Goal: Browse casually: Explore the website without a specific task or goal

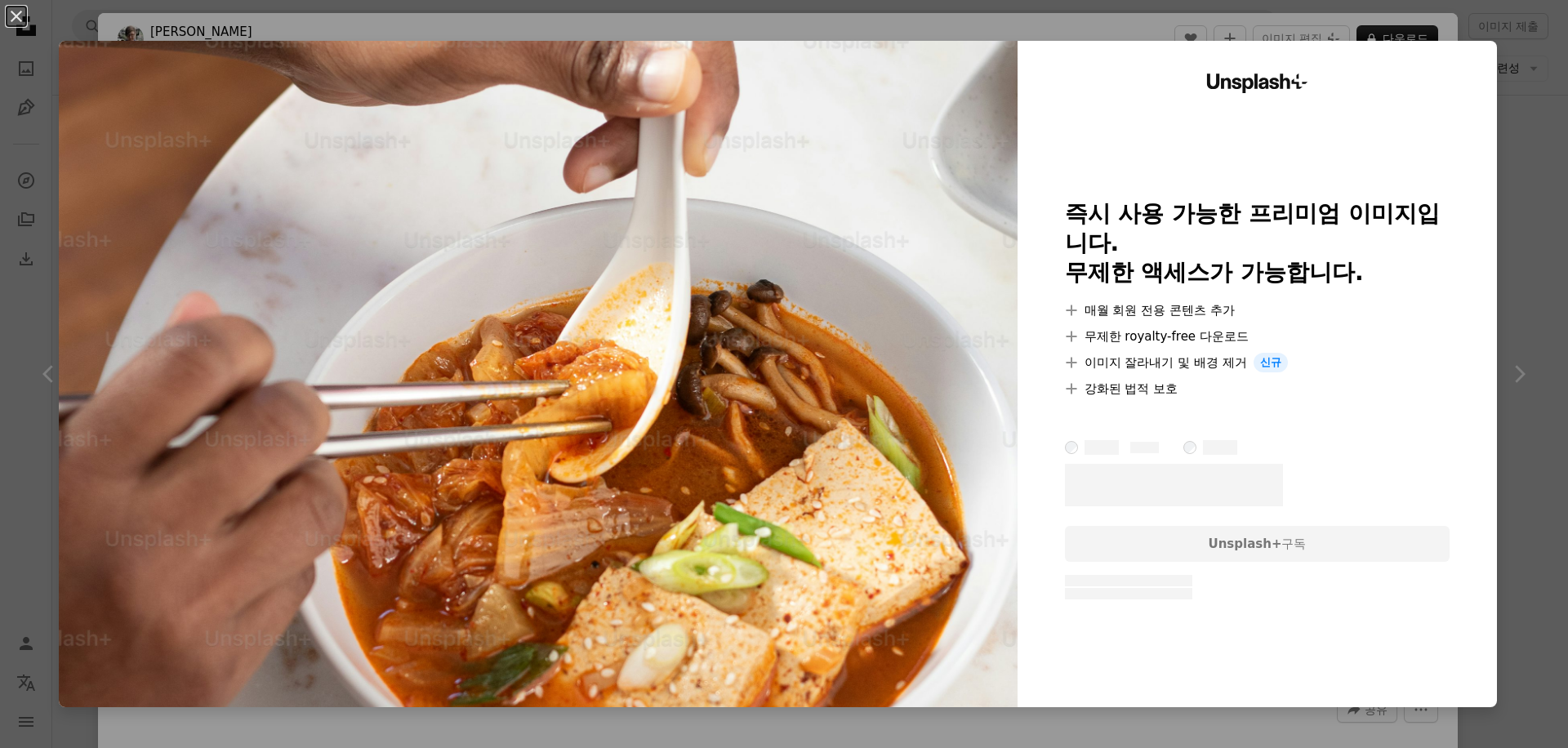
scroll to position [216, 0]
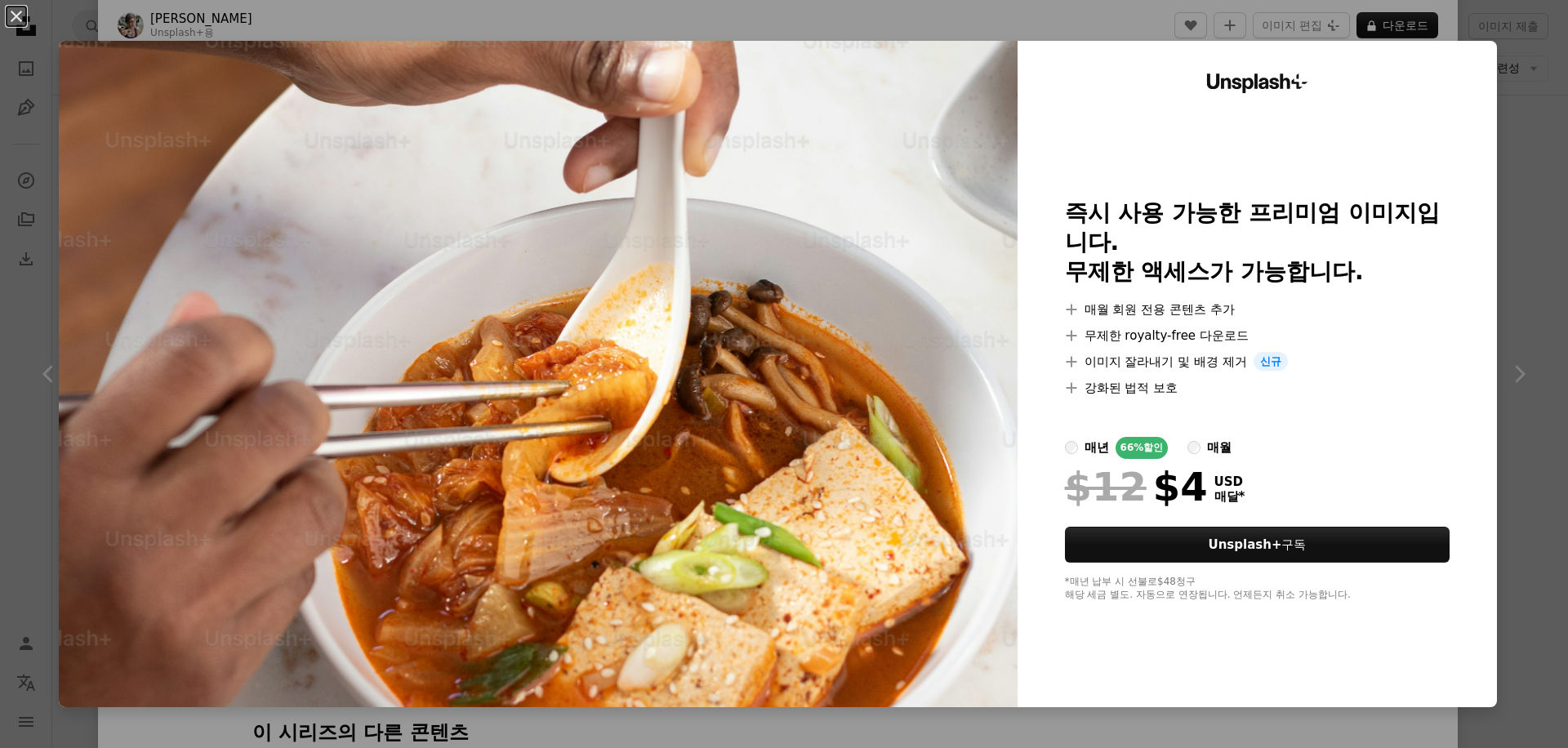
click at [1150, 575] on div "*매년 납부 시 선불로 $48 청구 해당 세금 별도. 자동으로 연장됩니다. 언제든지 취소 가능합니다." at bounding box center [1257, 588] width 386 height 26
click at [1195, 612] on div "Unsplash+ 즉시 사용 가능한 프리미엄 이미지입니다. 무제한 액세스가 가능합니다. A plus sign 매월 회원 전용 콘텐츠 추가 A …" at bounding box center [1257, 374] width 480 height 666
click at [1210, 436] on label "매월" at bounding box center [1209, 447] width 44 height 22
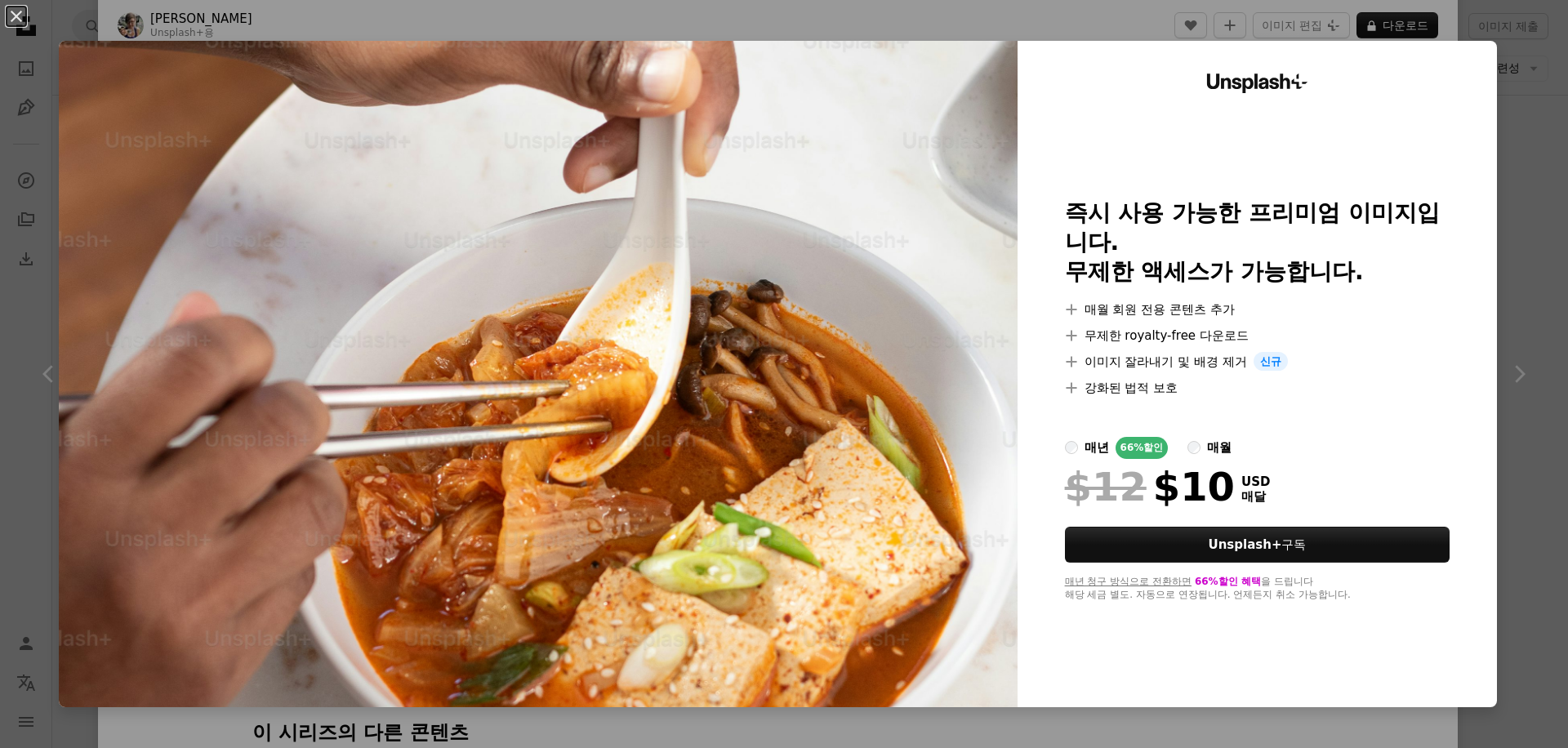
click at [1271, 577] on div "매년 청구 방식으로 전환하면 66% 할인 혜택 을 드립니다 해당 세금 별도. 자동으로 연장됩니다. 언제든지 취소 가능합니다." at bounding box center [1257, 588] width 386 height 26
click at [1286, 614] on div "Unsplash+ 즉시 사용 가능한 프리미엄 이미지입니다. 무제한 액세스가 가능합니다. A plus sign 매월 회원 전용 콘텐츠 추가 A …" at bounding box center [1257, 374] width 480 height 666
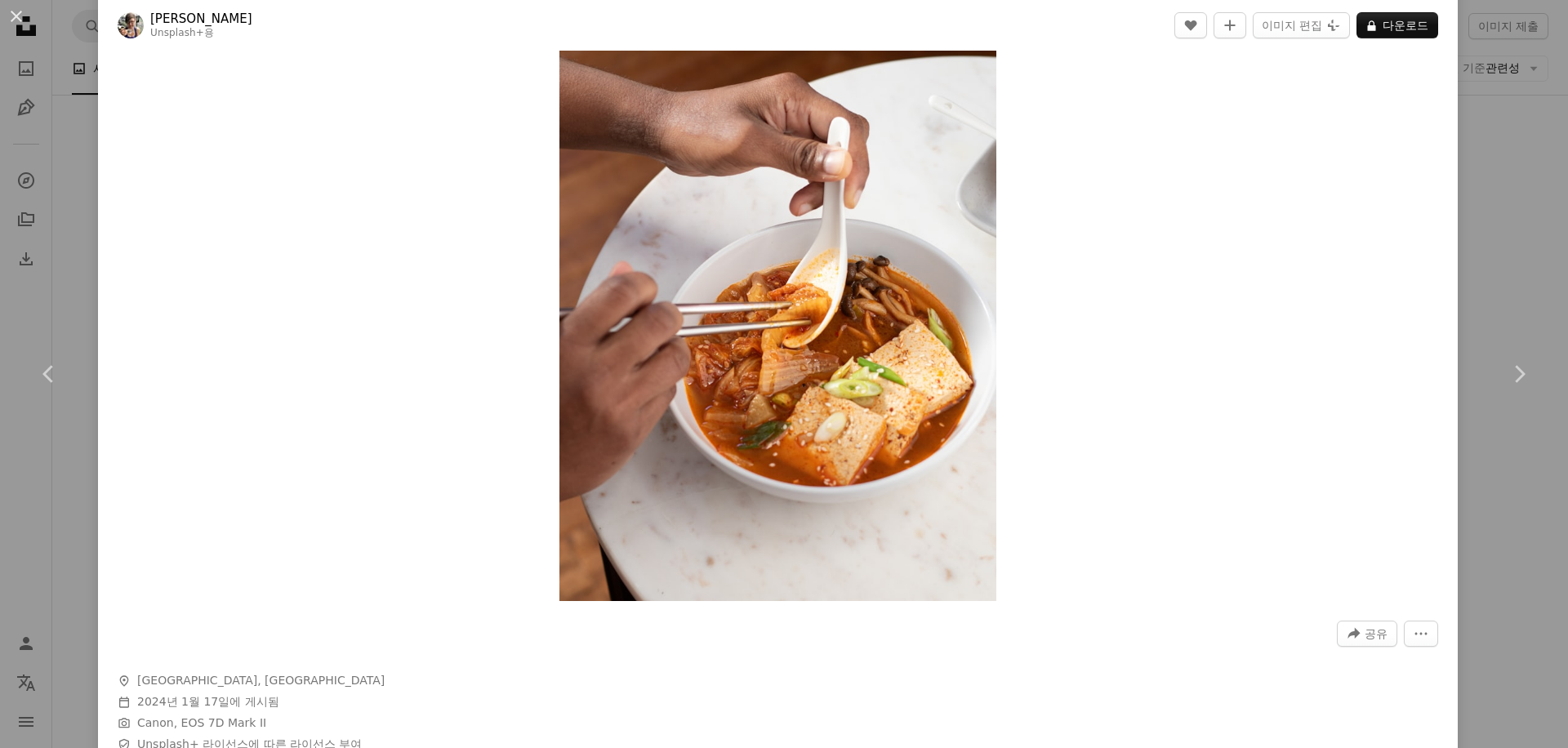
scroll to position [71, 0]
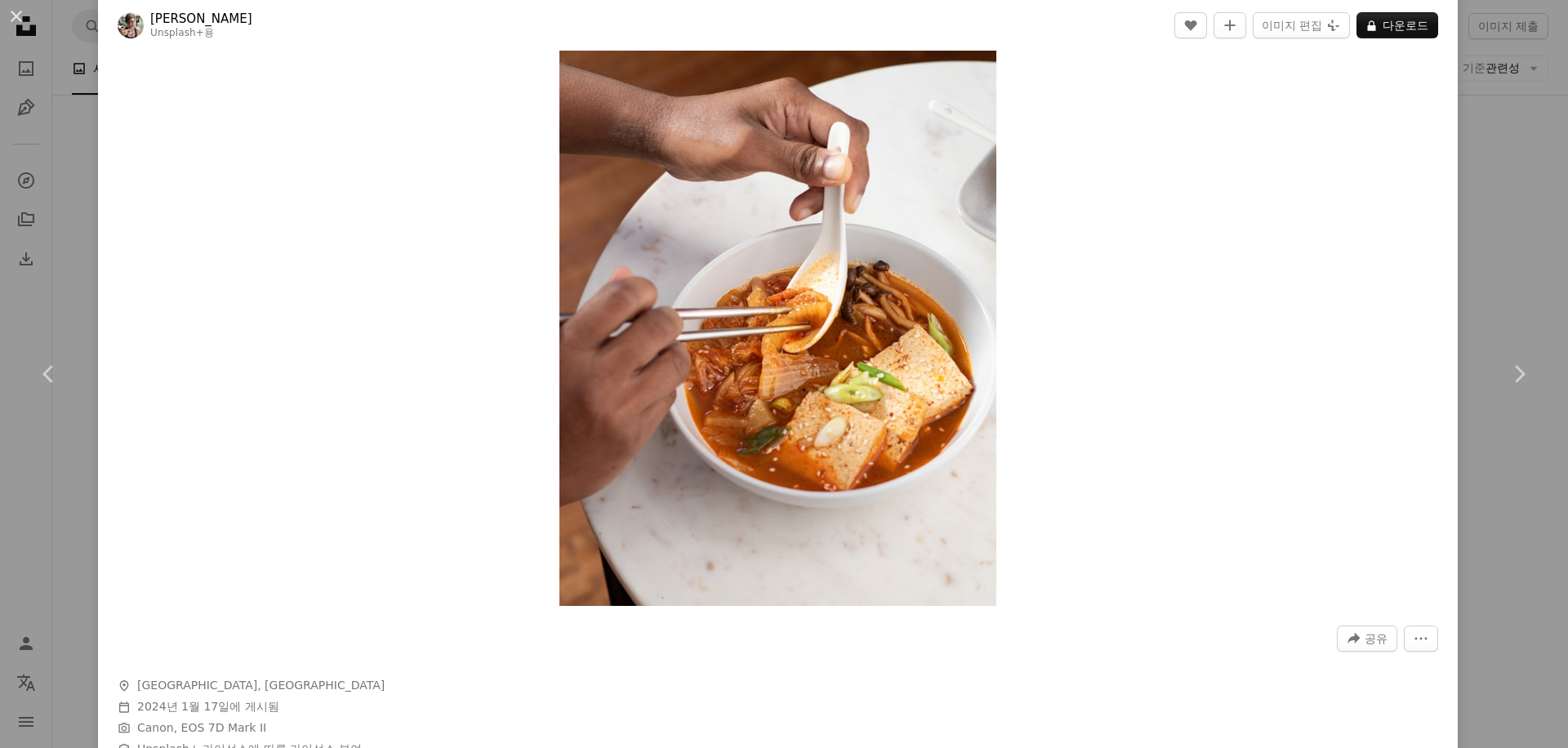
click at [1526, 530] on div "An X shape Chevron left Chevron right [PERSON_NAME] Unsplash+ 용 A heart A plus …" at bounding box center [784, 374] width 1568 height 748
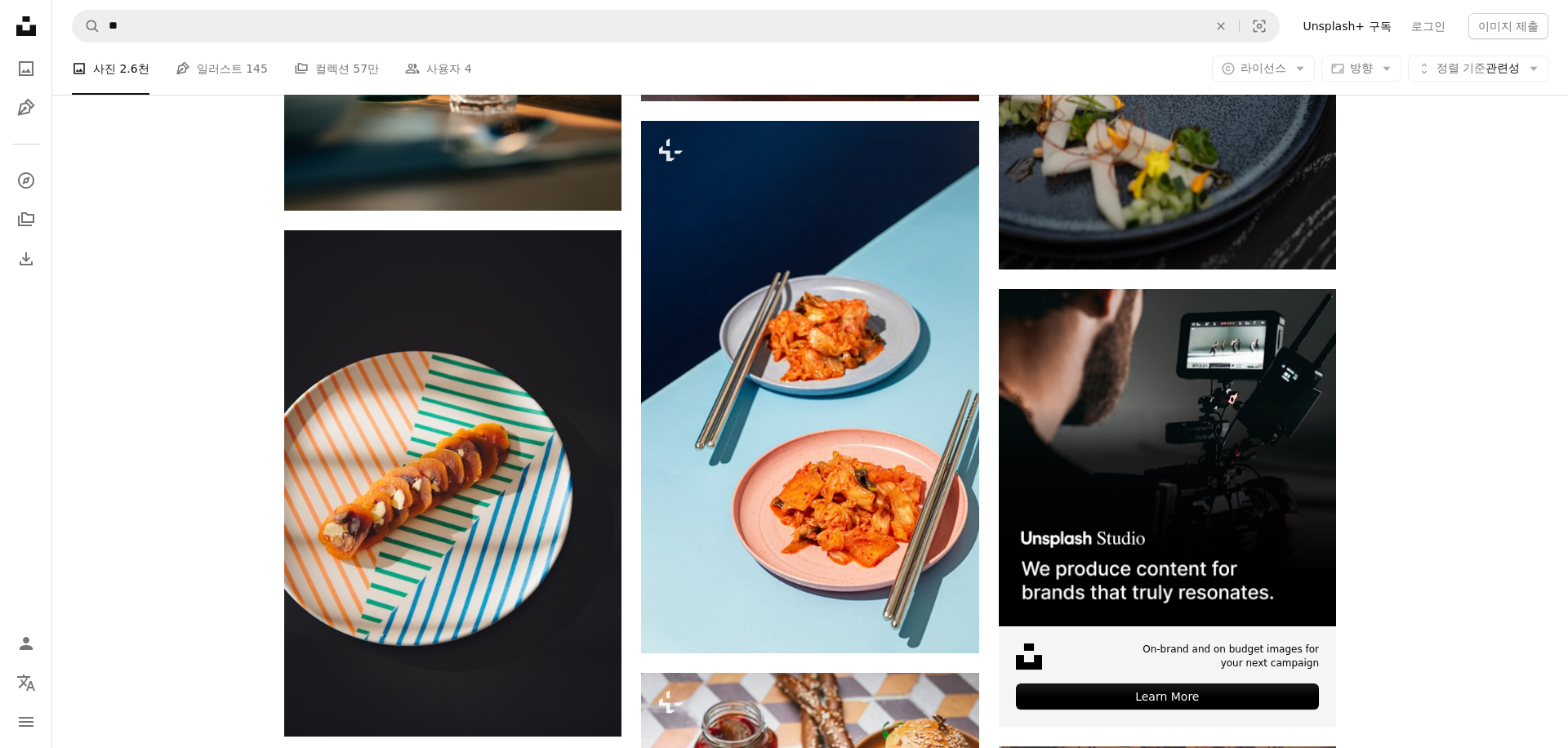
scroll to position [7932, 0]
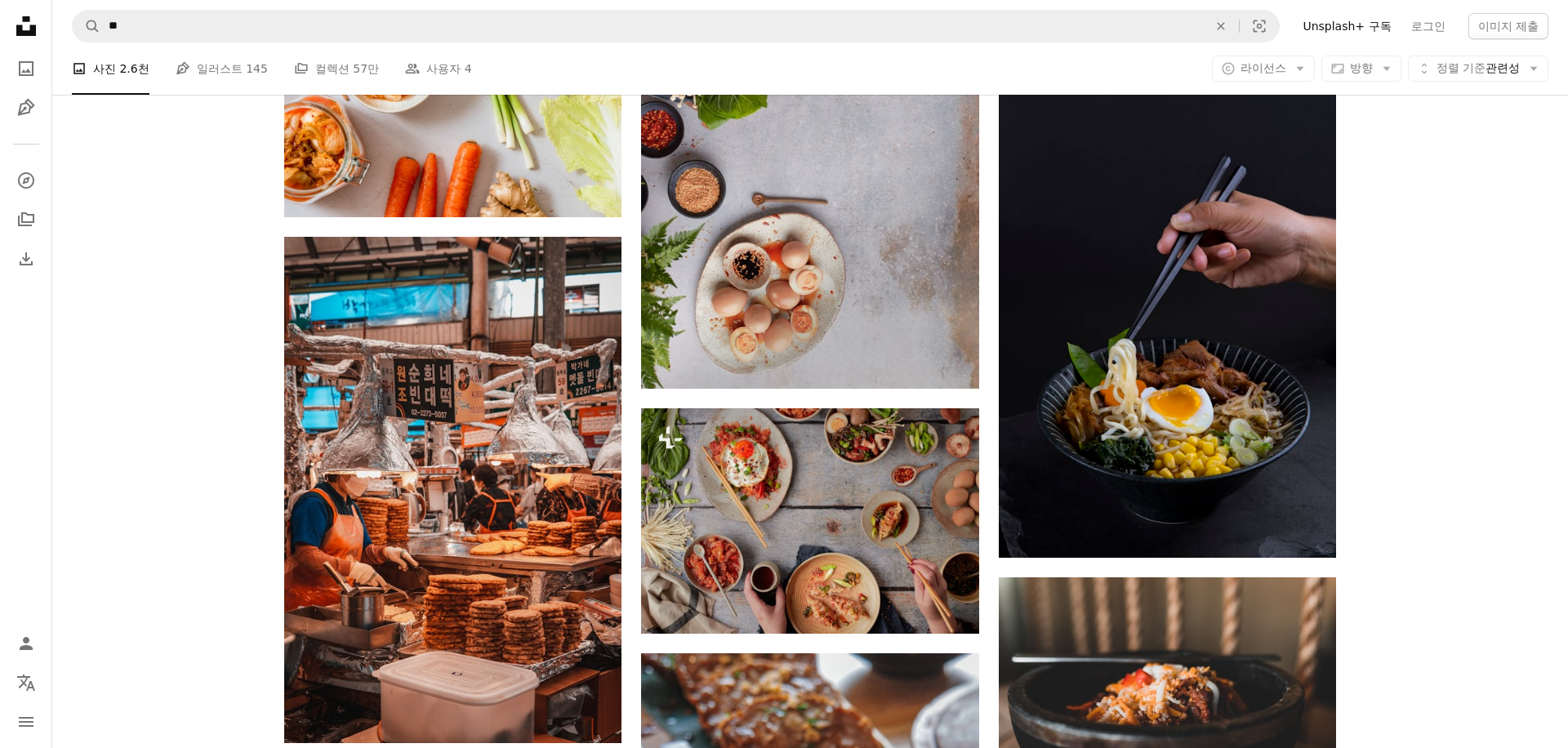
scroll to position [8994, 0]
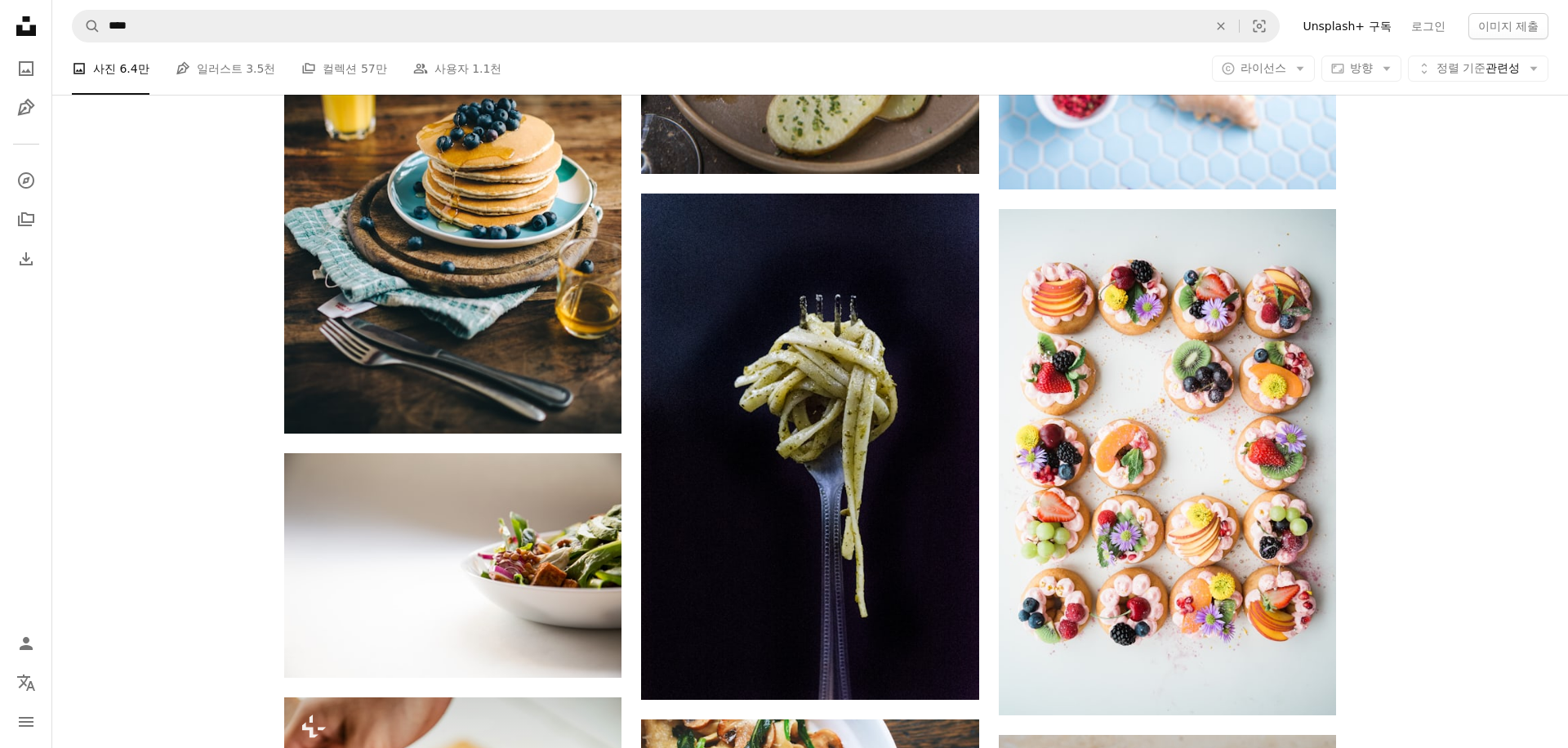
scroll to position [7715, 0]
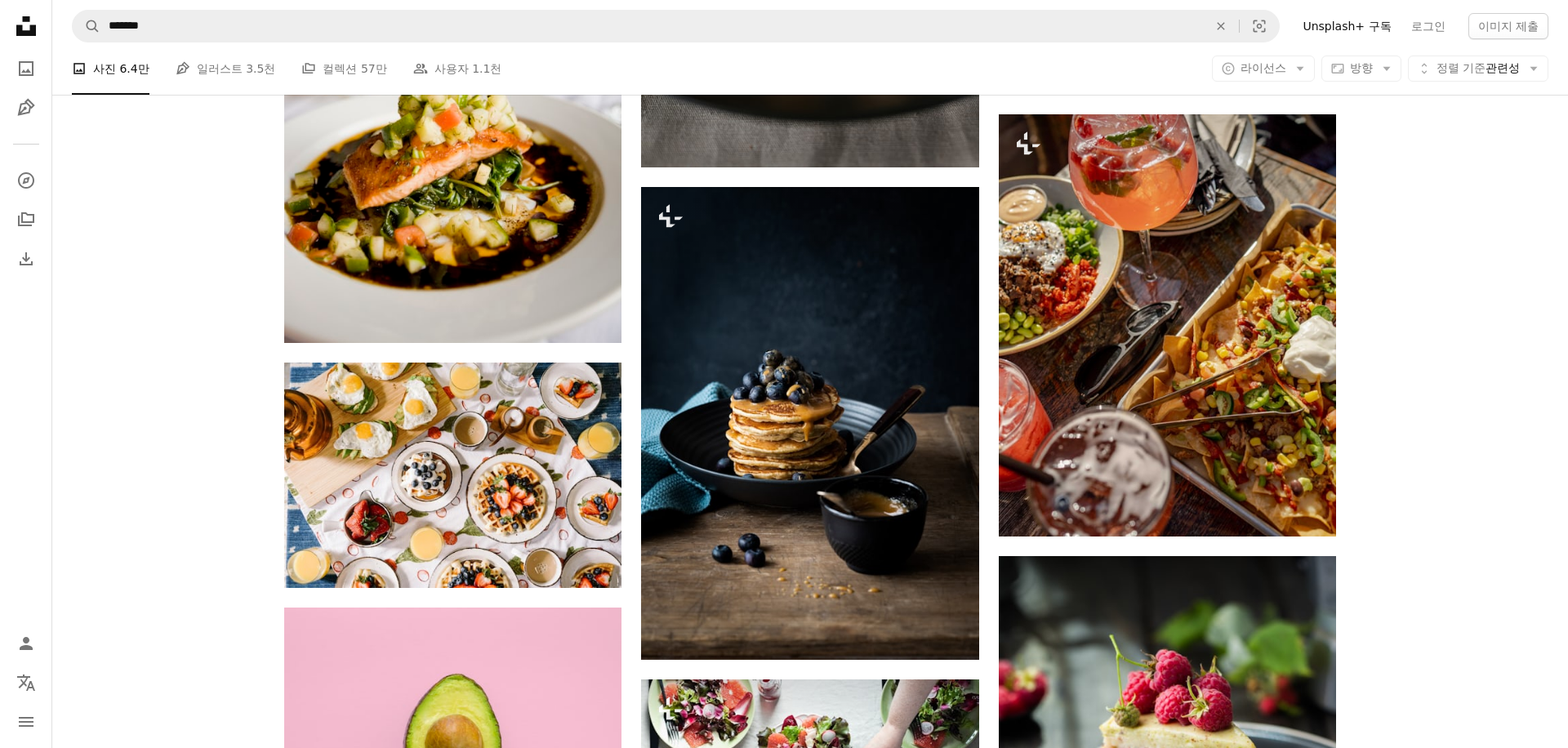
scroll to position [2103, 0]
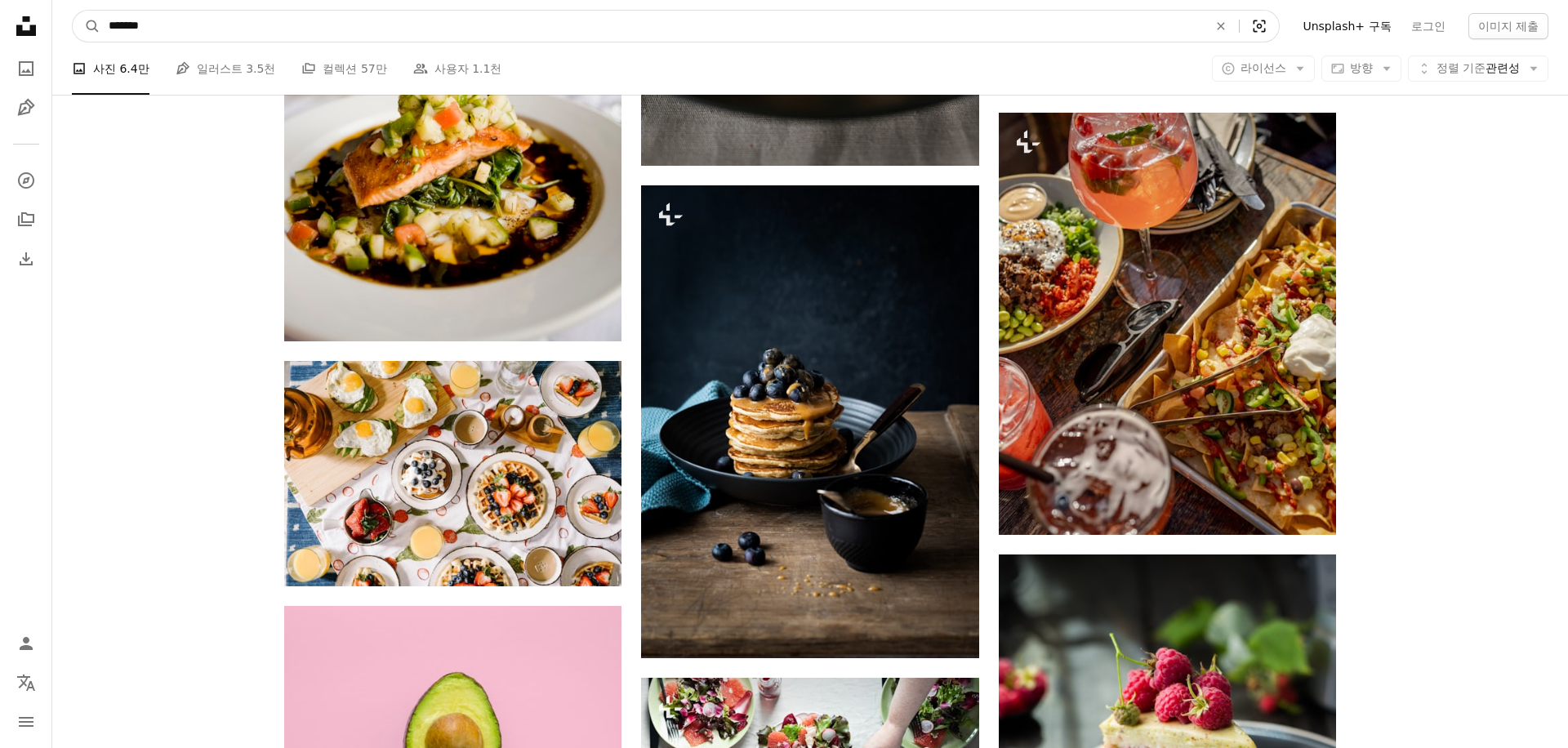
click at [1279, 30] on icon "Visual search" at bounding box center [1259, 25] width 39 height 16
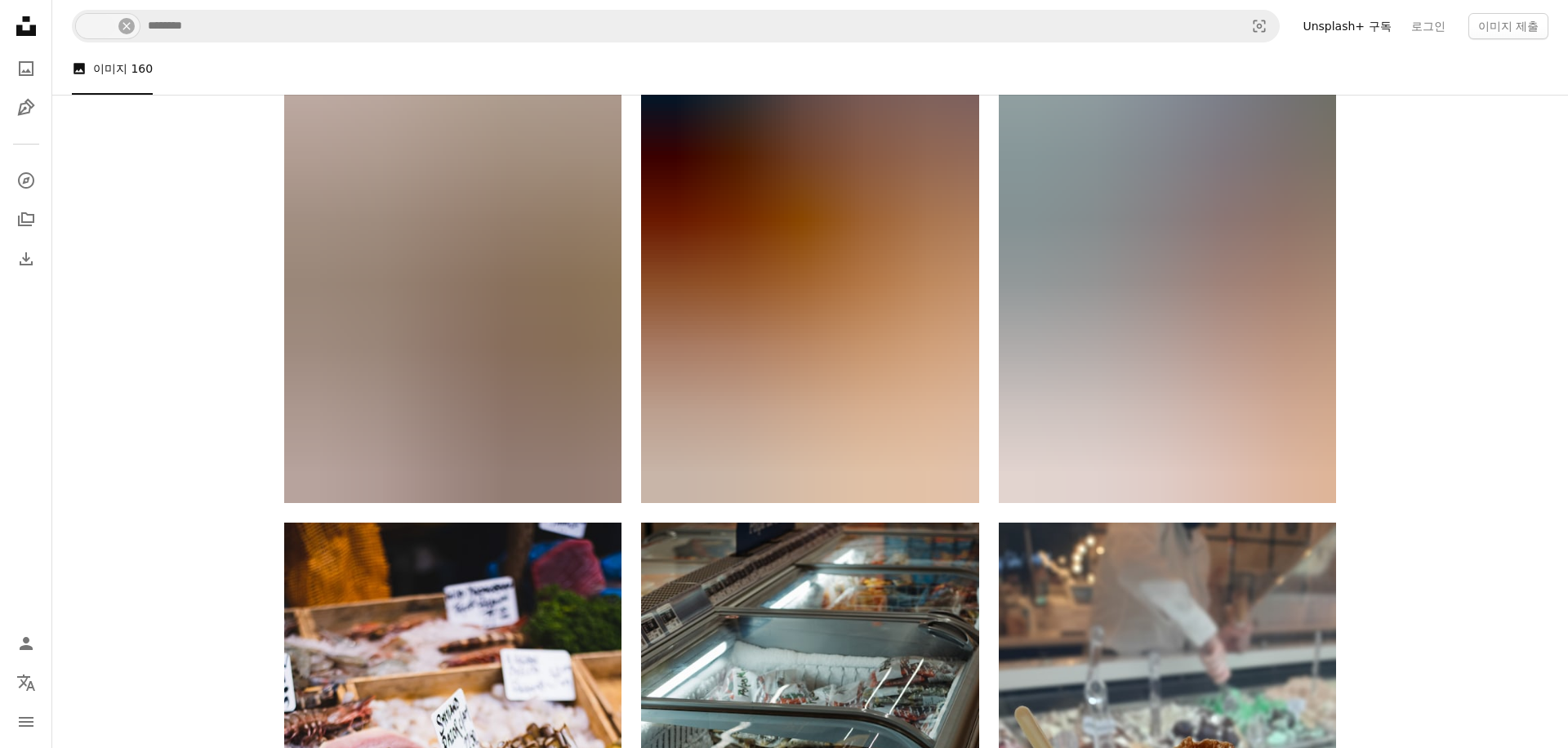
scroll to position [280, 0]
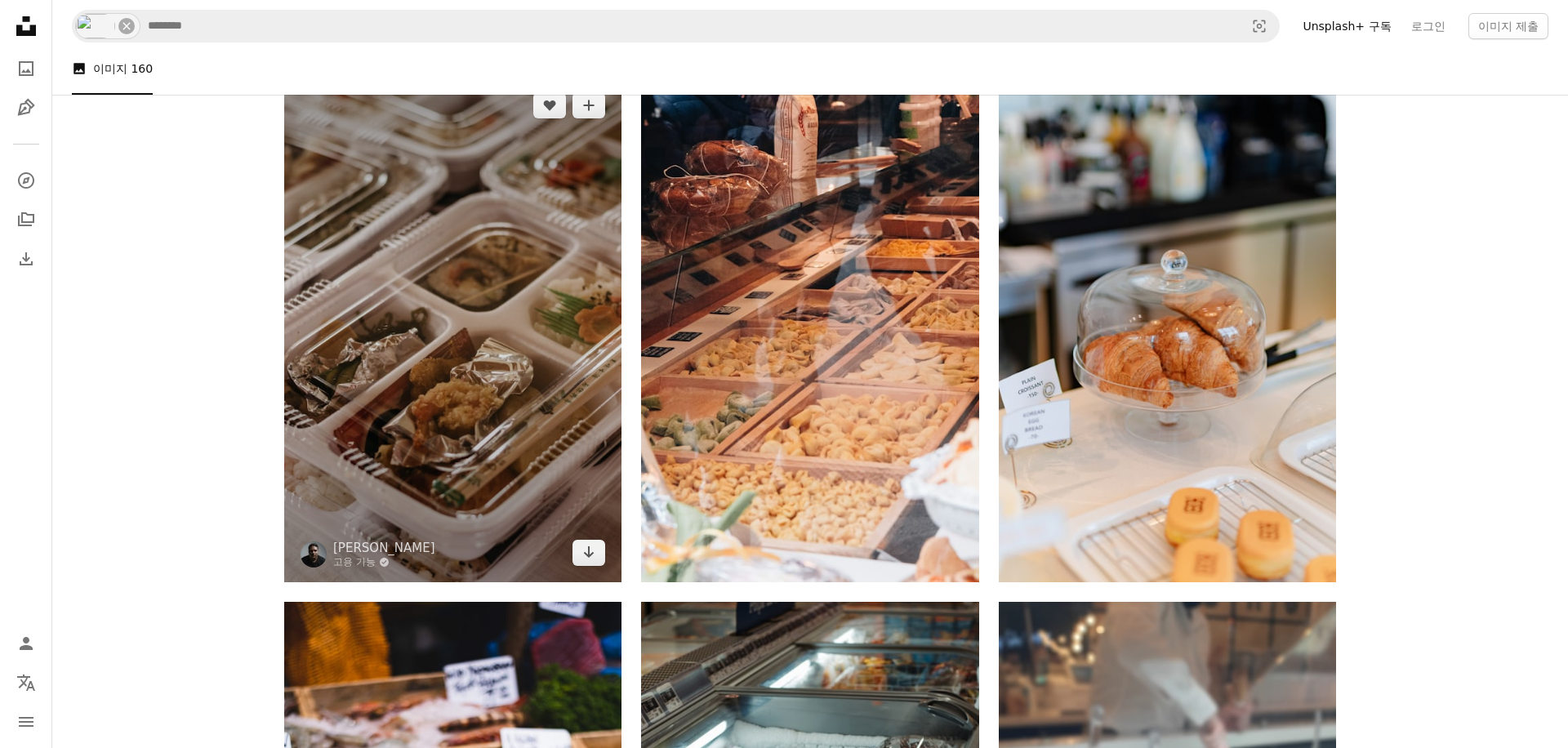
click at [391, 403] on img at bounding box center [453, 329] width 337 height 506
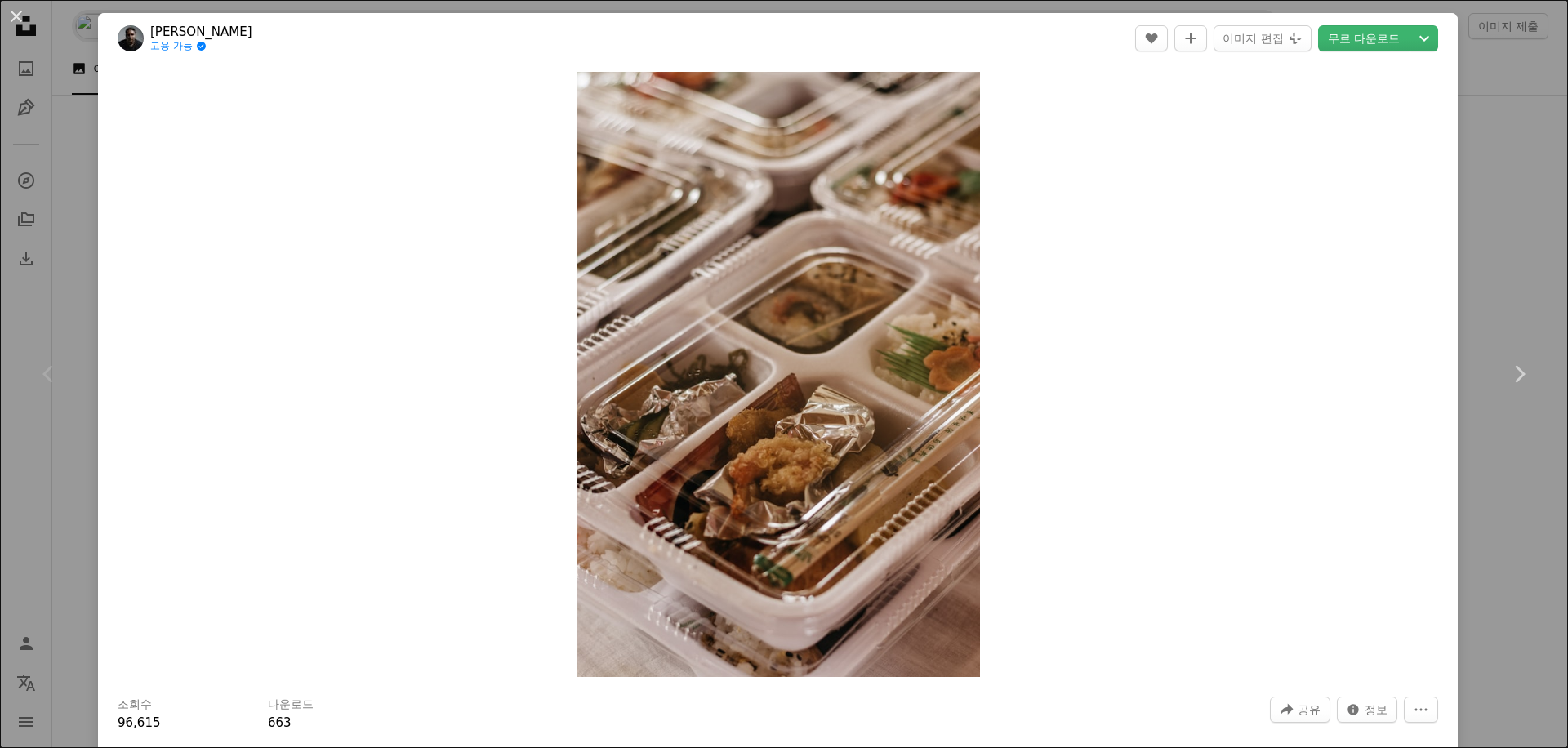
click at [1485, 202] on div "An X shape Chevron left Chevron right Kawê [PERSON_NAME] 고용 가능 A checkmark insi…" at bounding box center [784, 374] width 1568 height 748
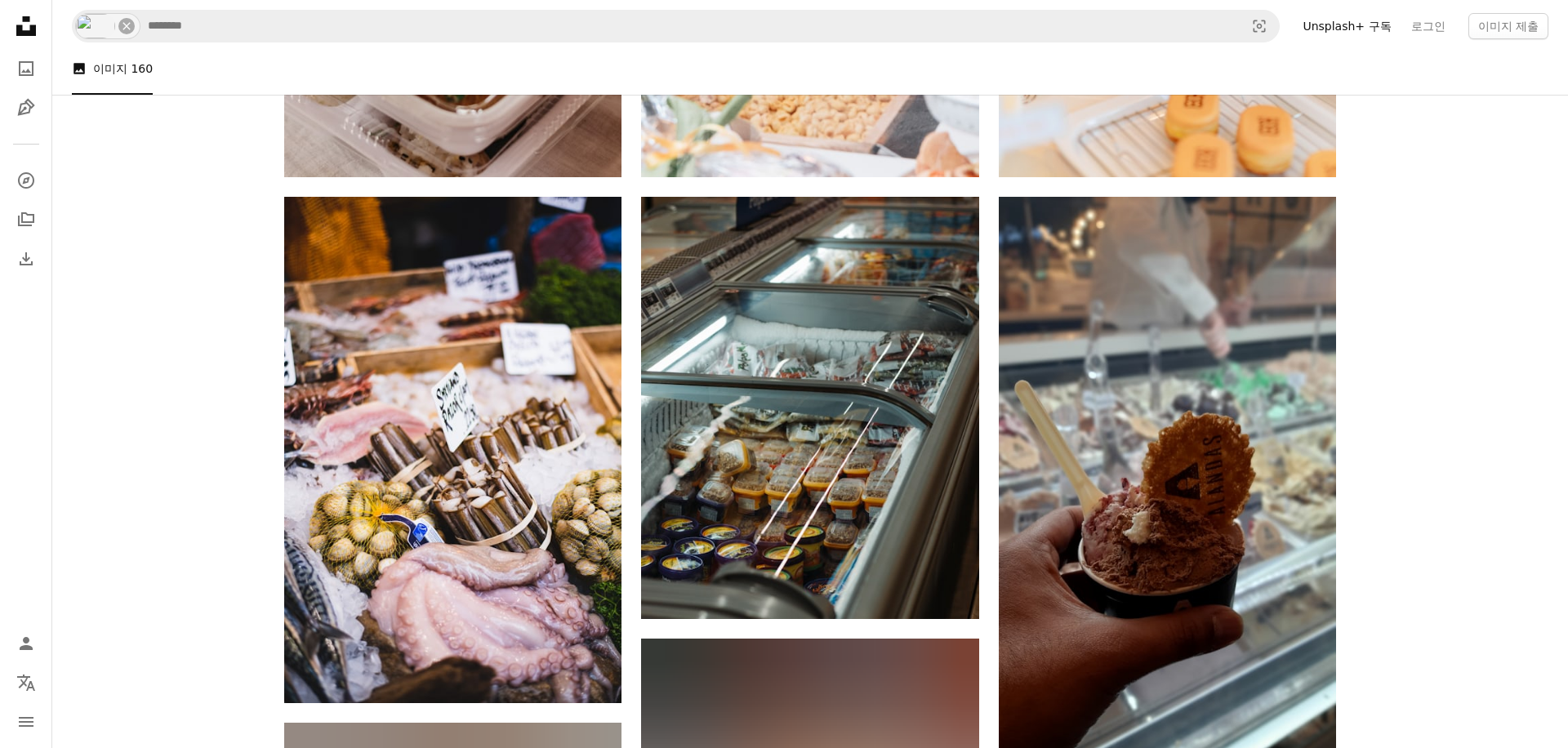
scroll to position [793, 0]
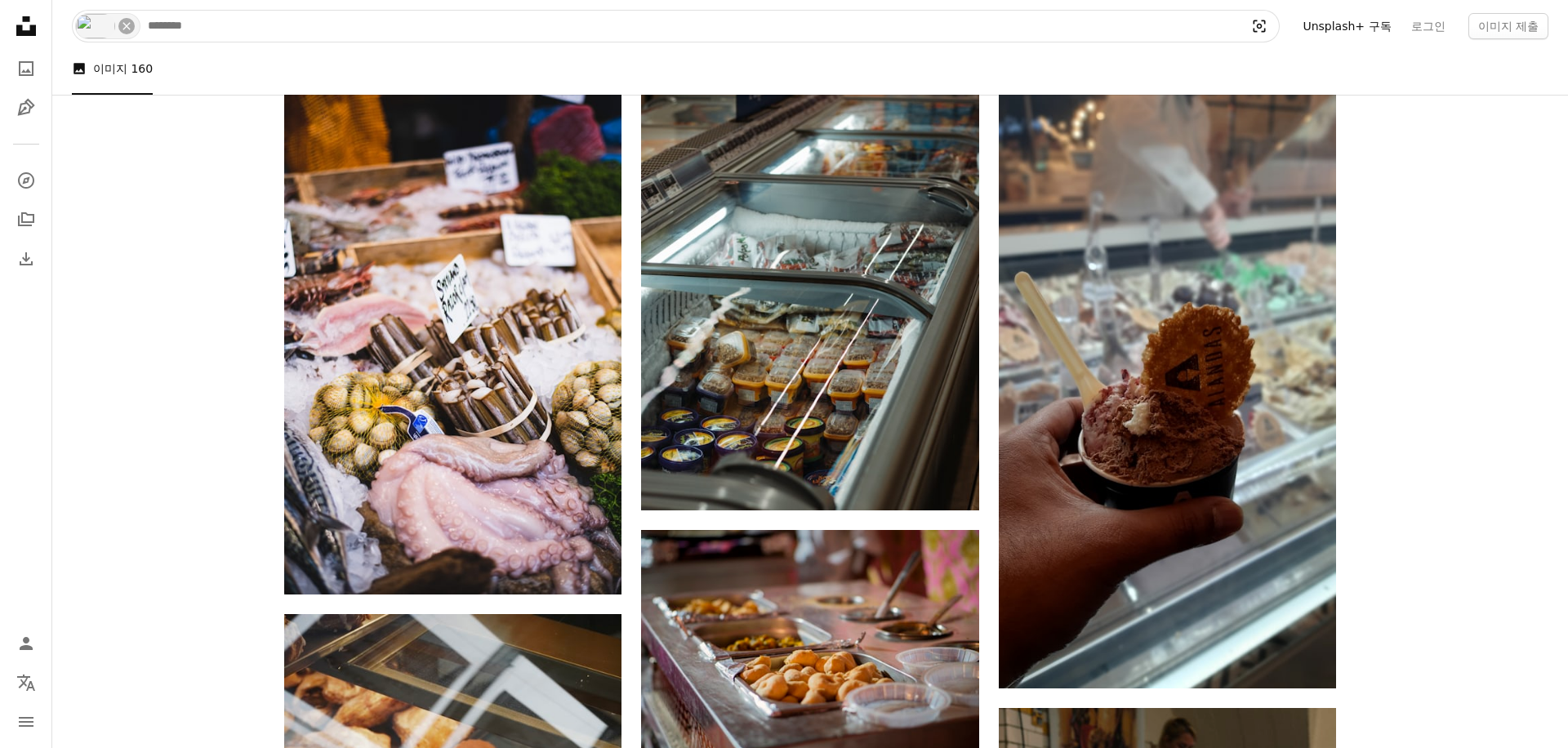
click at [1279, 27] on icon "Visual search" at bounding box center [1259, 25] width 39 height 16
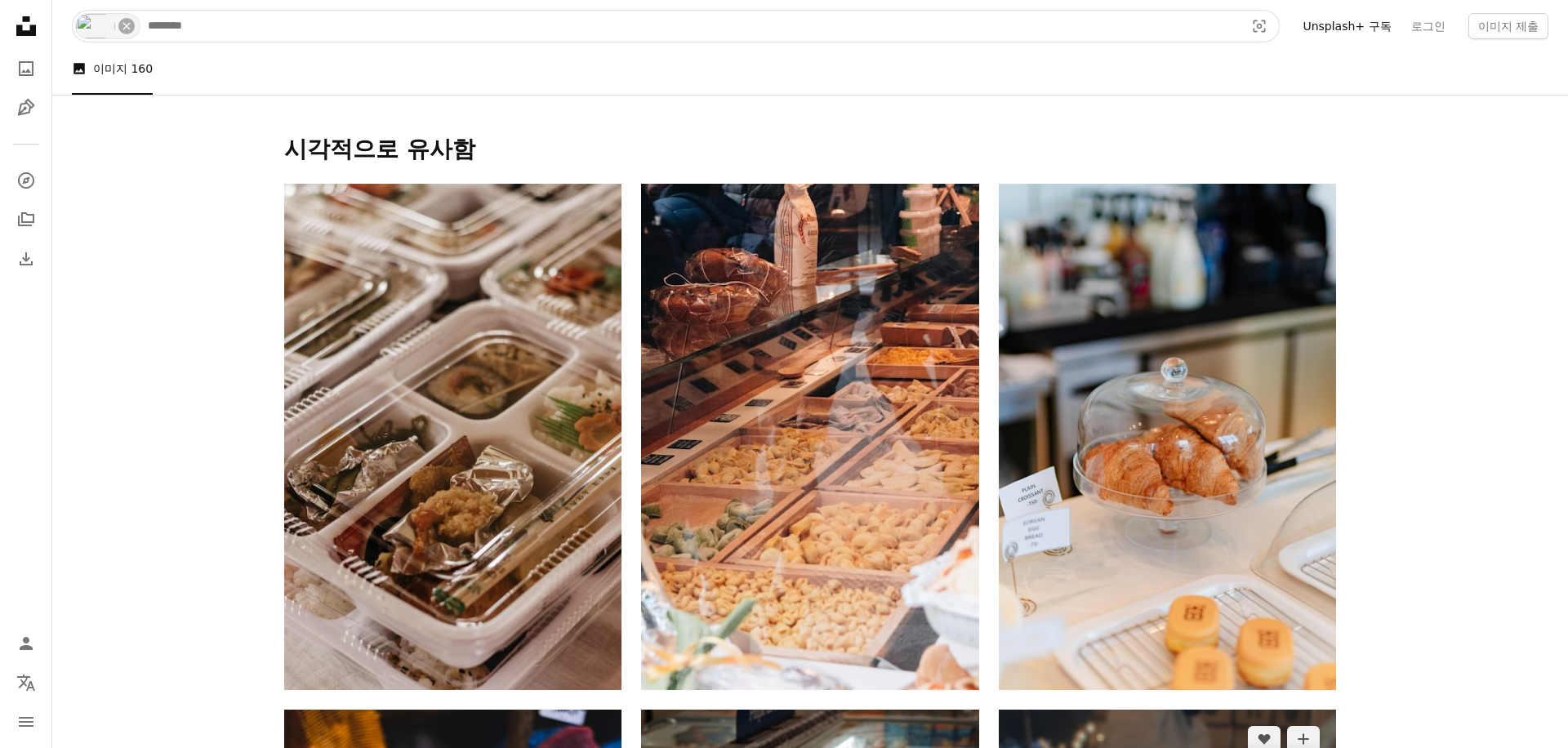
scroll to position [0, 0]
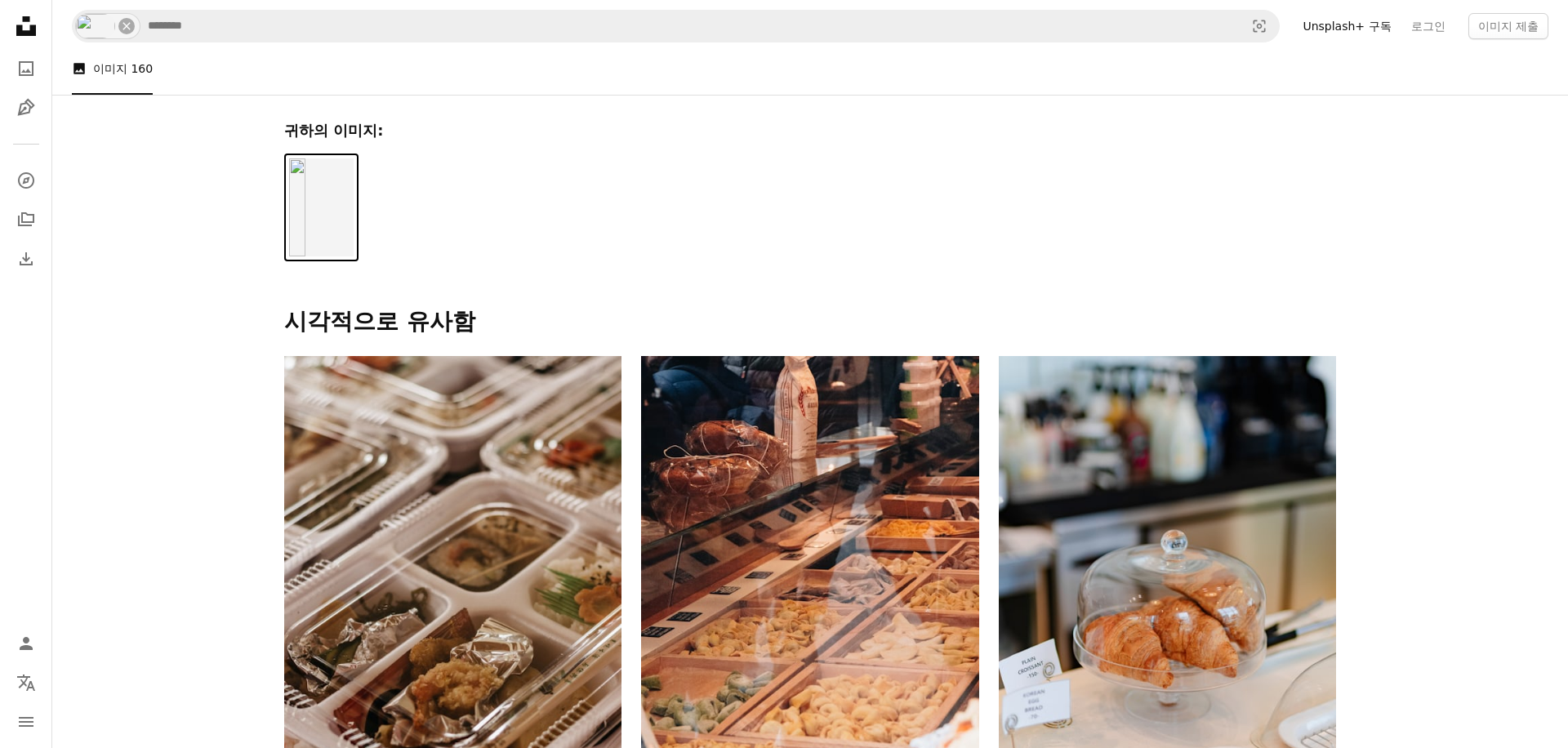
click at [662, 188] on div "귀하의 이미지: 시각적으로 유사함" at bounding box center [809, 215] width 1091 height 241
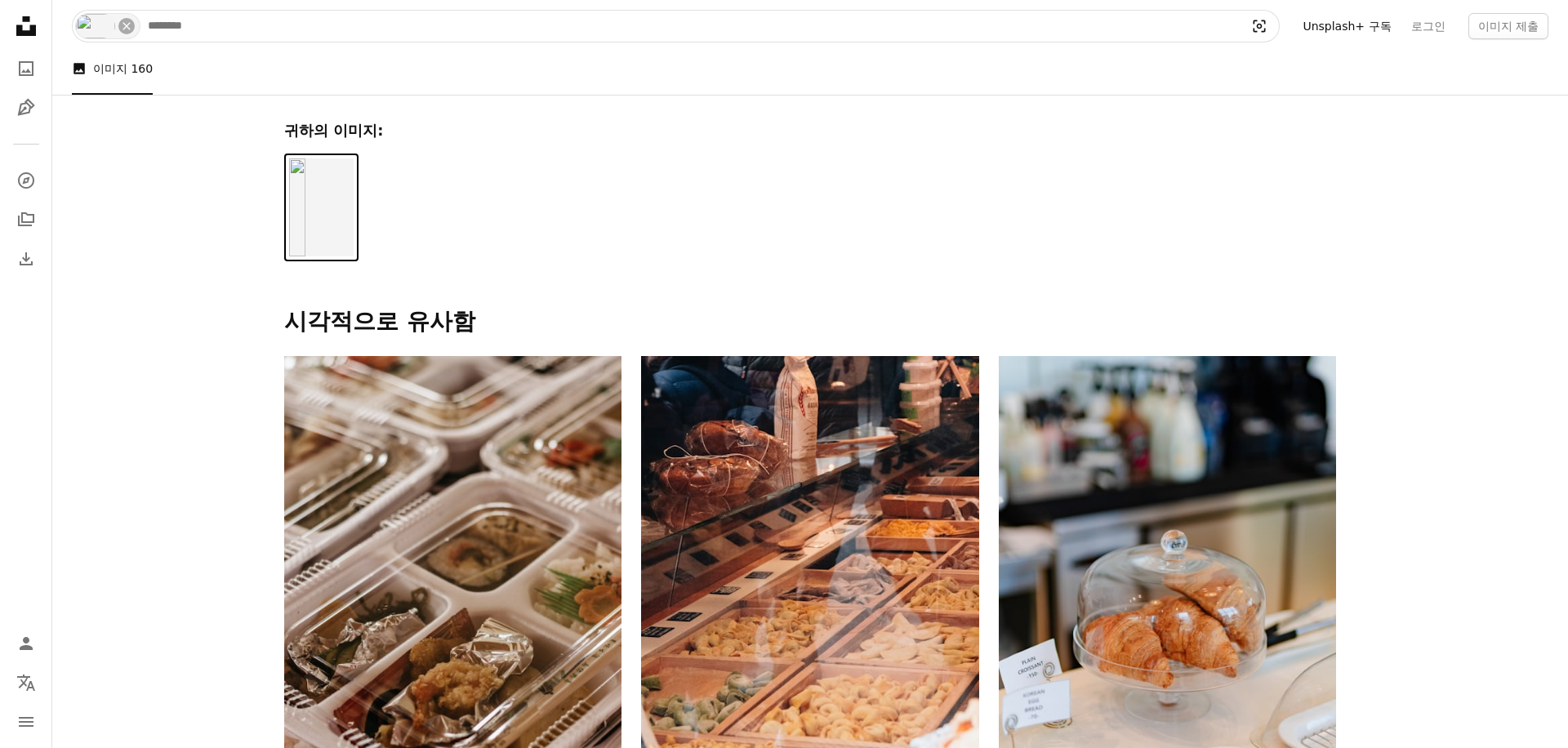
click at [1277, 19] on icon "Visual search" at bounding box center [1259, 25] width 39 height 16
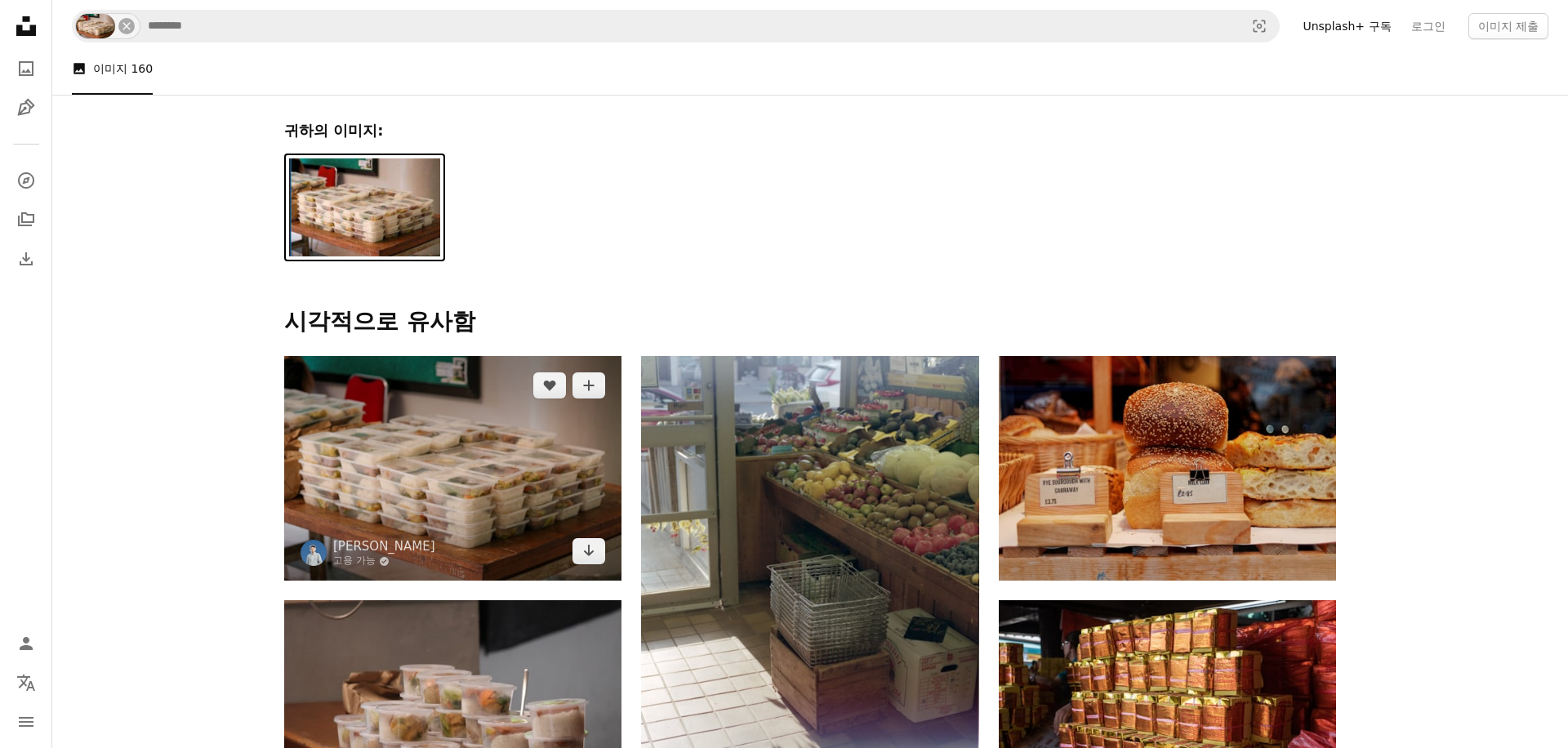
click at [503, 478] on img at bounding box center [453, 468] width 337 height 224
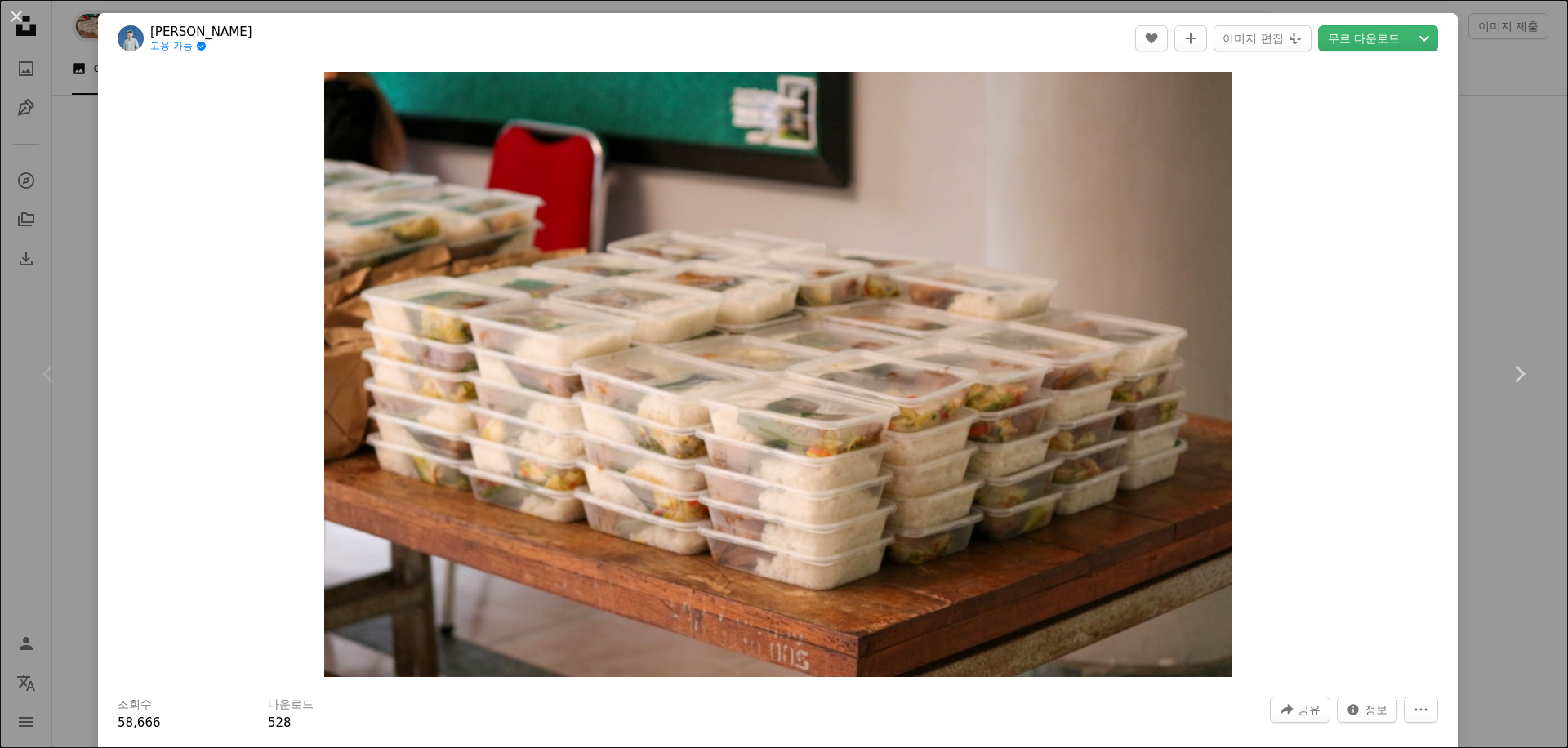
click at [1374, 102] on div "Zoom in" at bounding box center [778, 374] width 1359 height 621
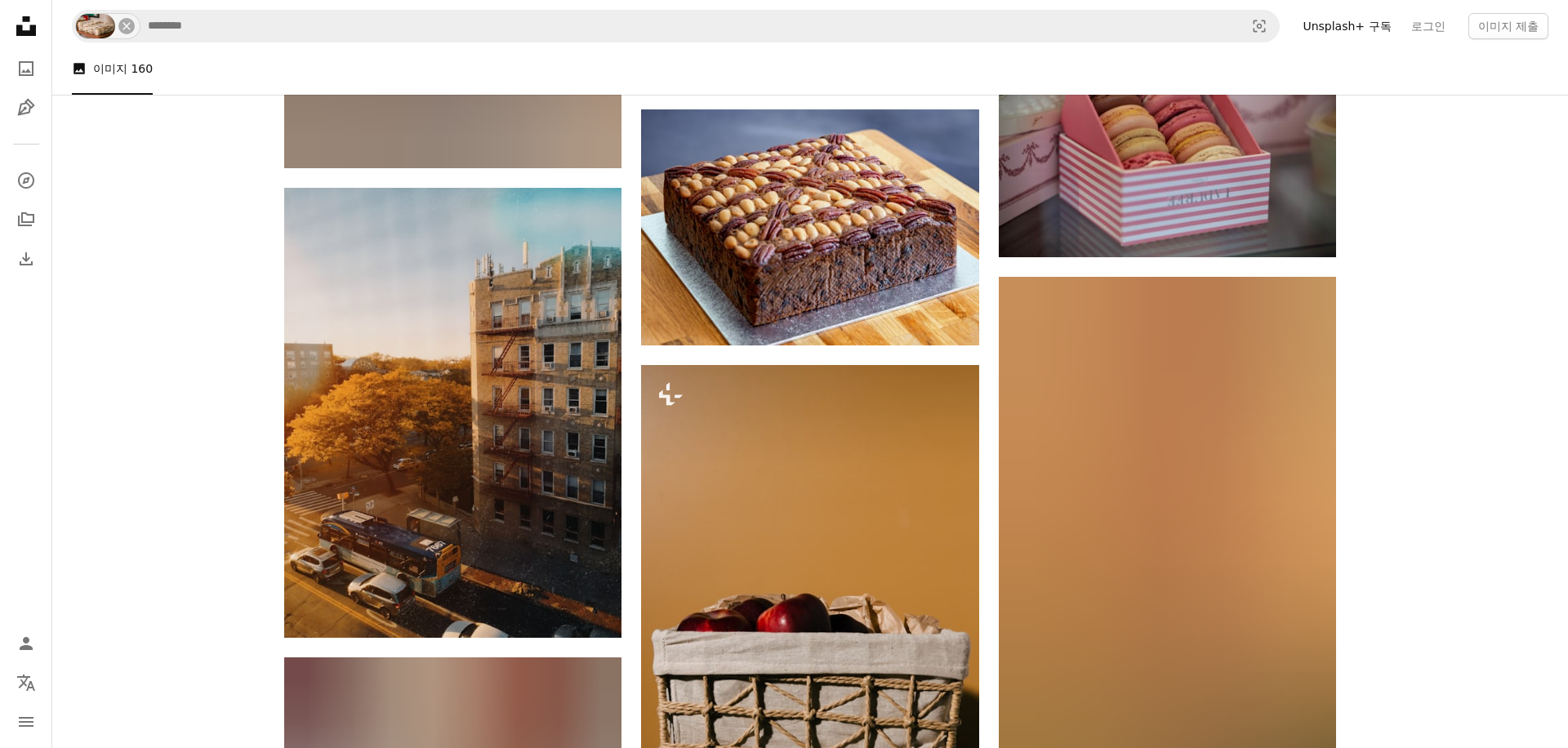
scroll to position [2314, 0]
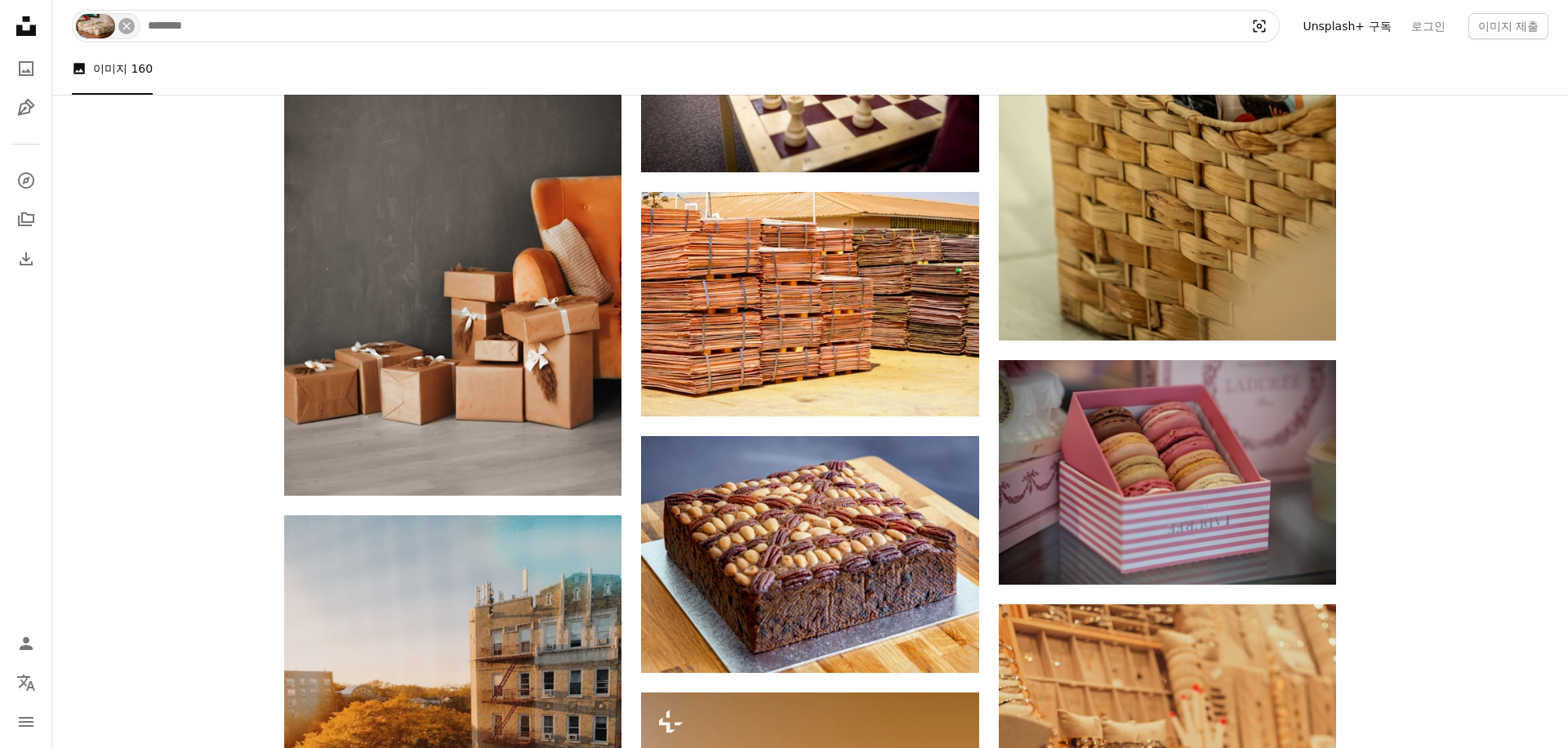
click at [1279, 25] on icon "Visual search" at bounding box center [1259, 25] width 39 height 16
click at [1221, 26] on input "사이트 전체에서 이미지 찾기" at bounding box center [690, 26] width 1100 height 31
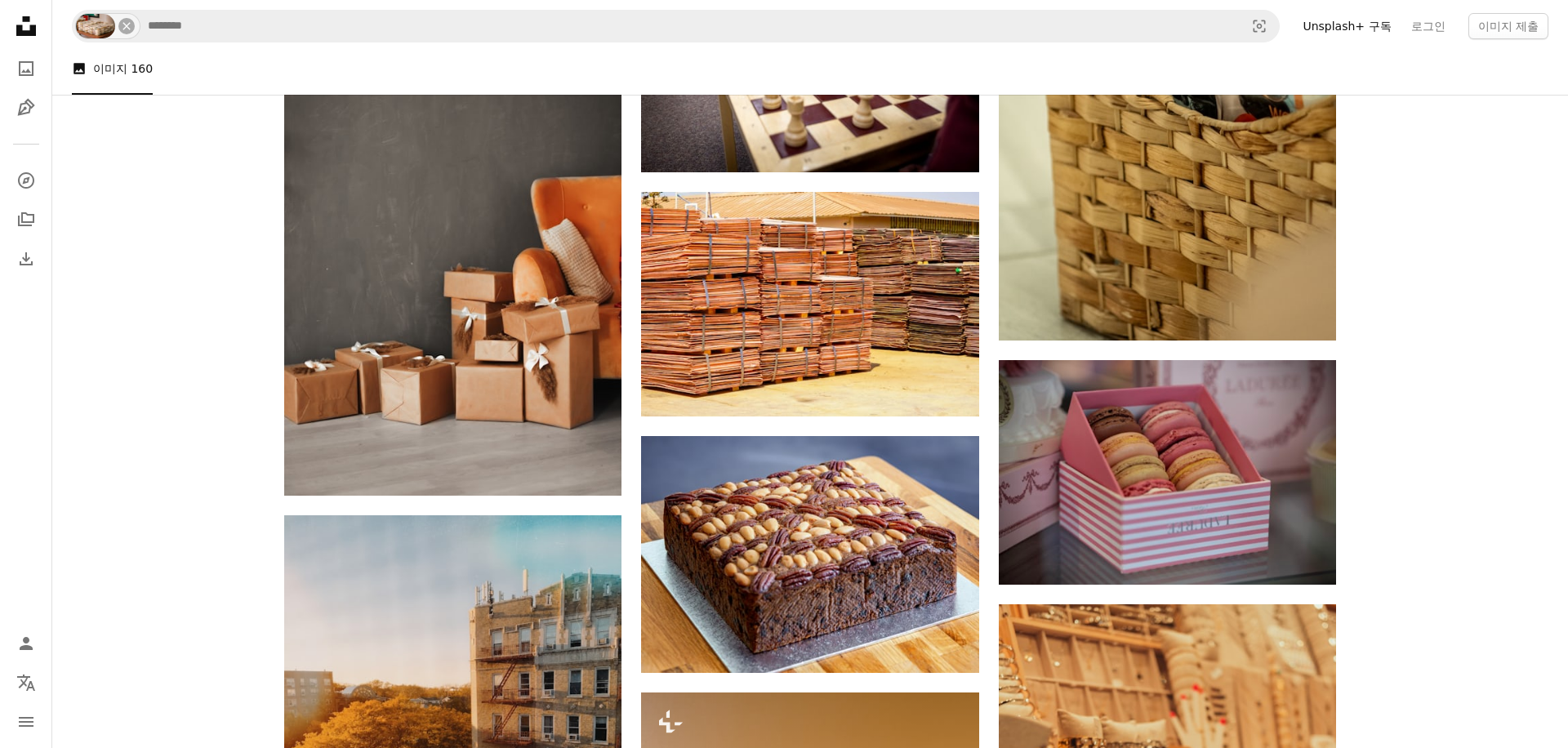
click at [1310, 24] on nav "An X shape Visual search Unsplash+ 구독 로그인 이미지 제출" at bounding box center [810, 26] width 1515 height 53
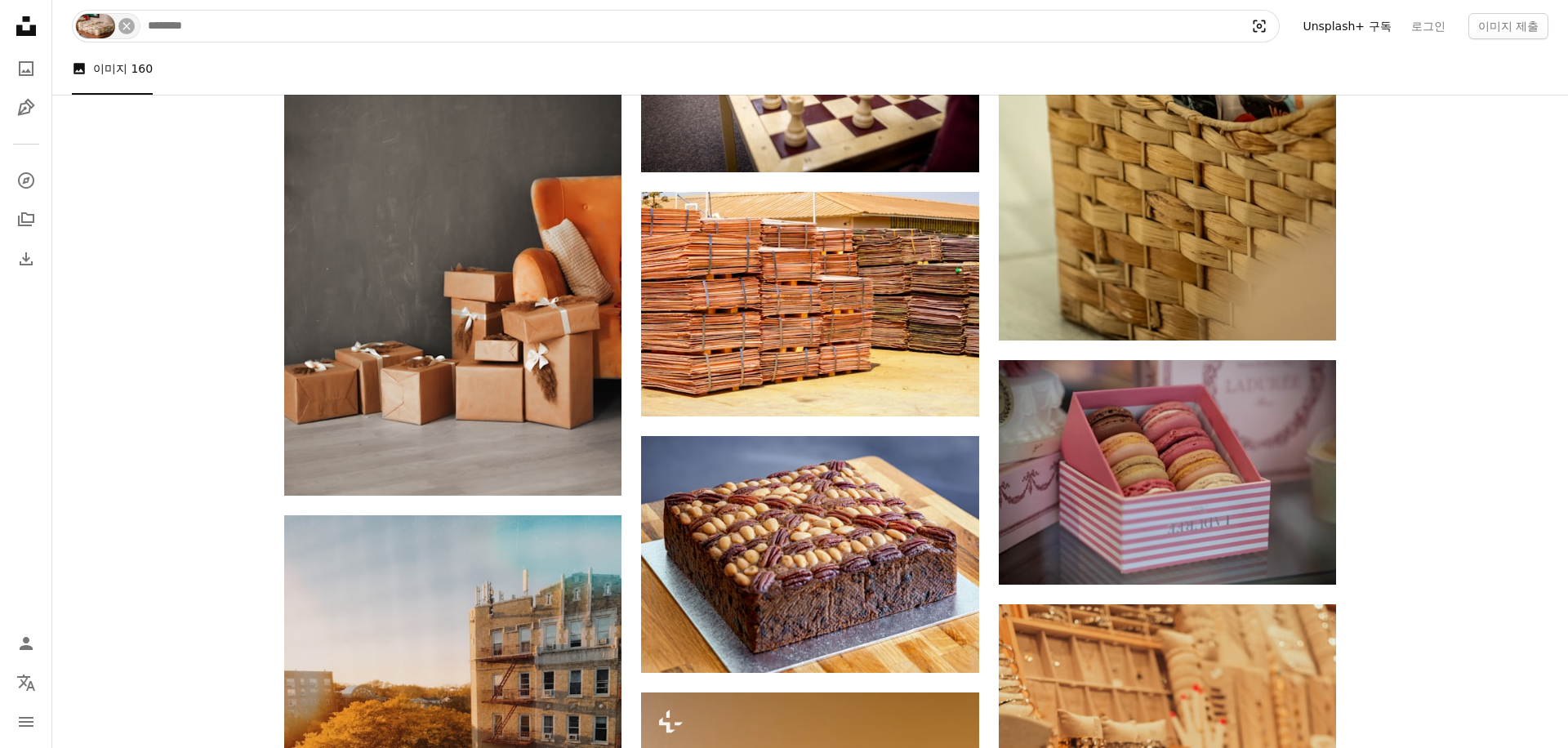
click at [1279, 25] on icon "Visual search" at bounding box center [1259, 25] width 39 height 16
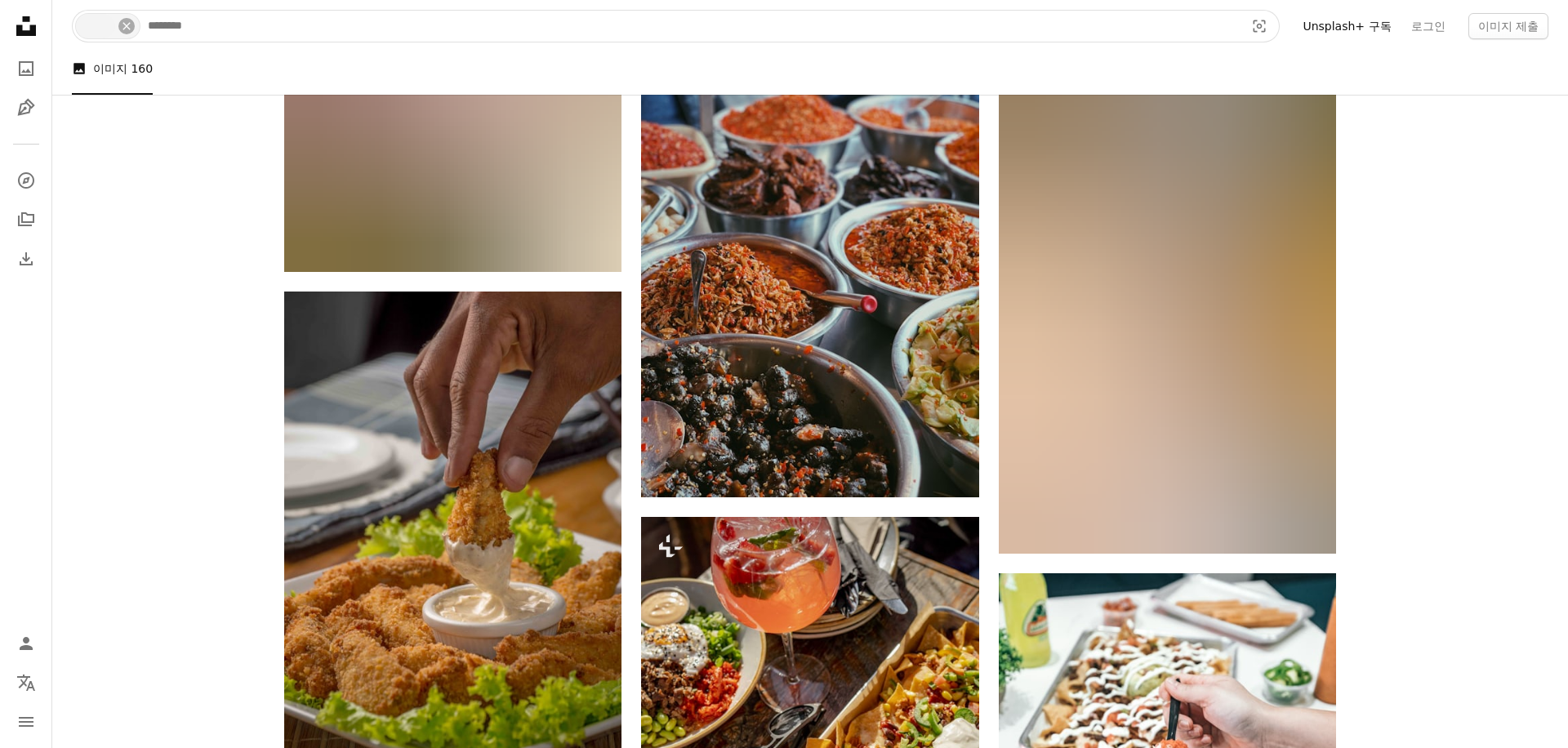
scroll to position [1374, 0]
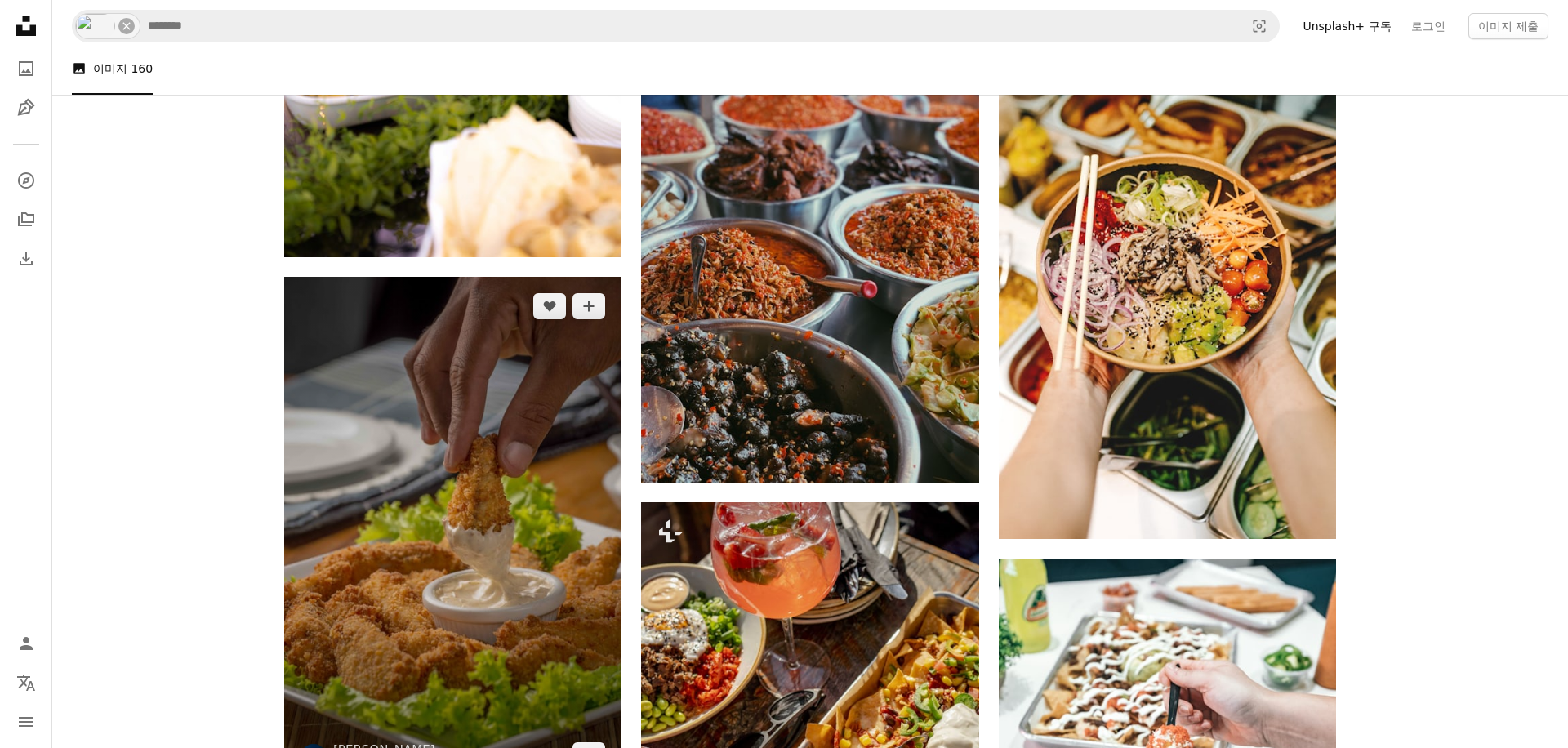
click at [446, 514] on img at bounding box center [453, 530] width 337 height 507
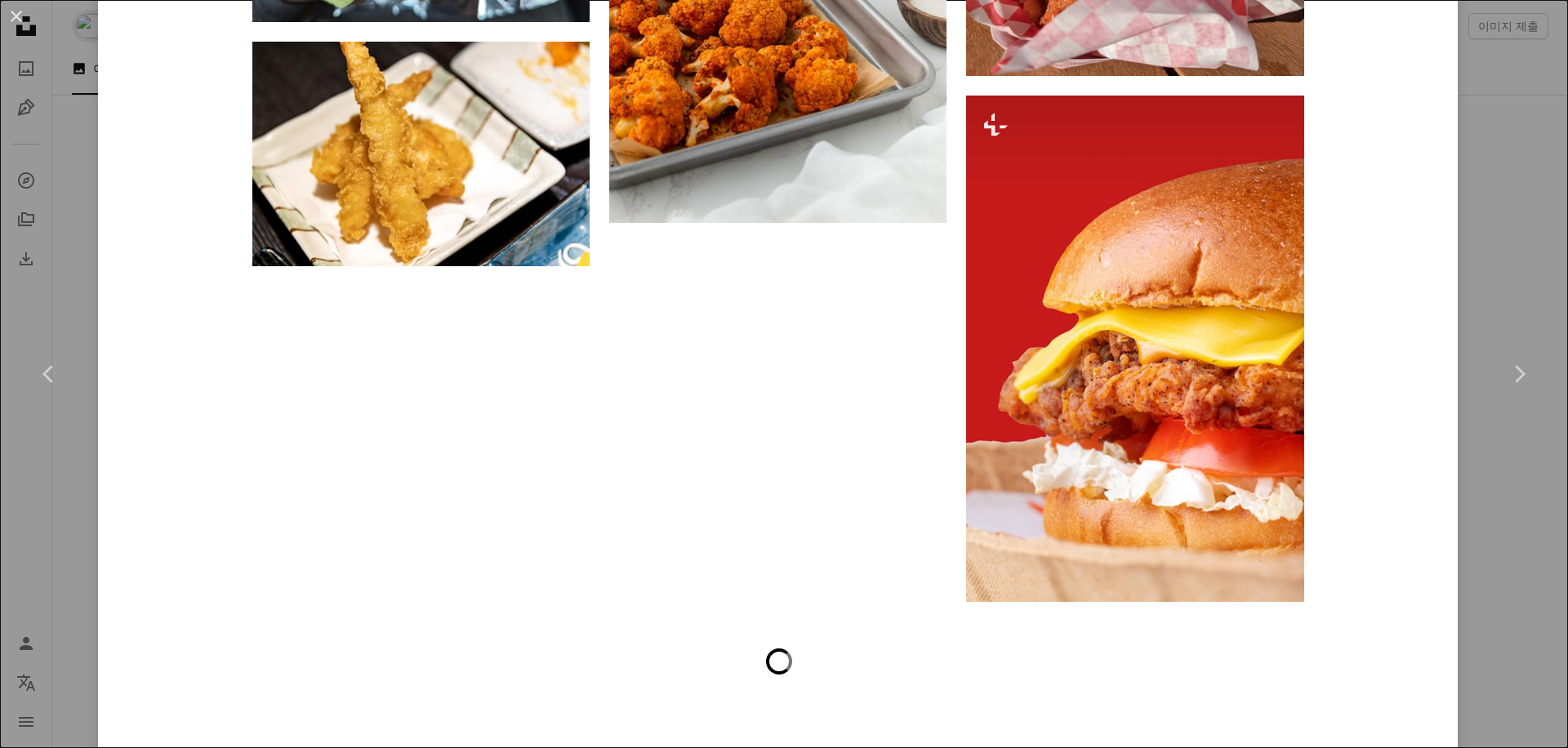
scroll to position [6135, 0]
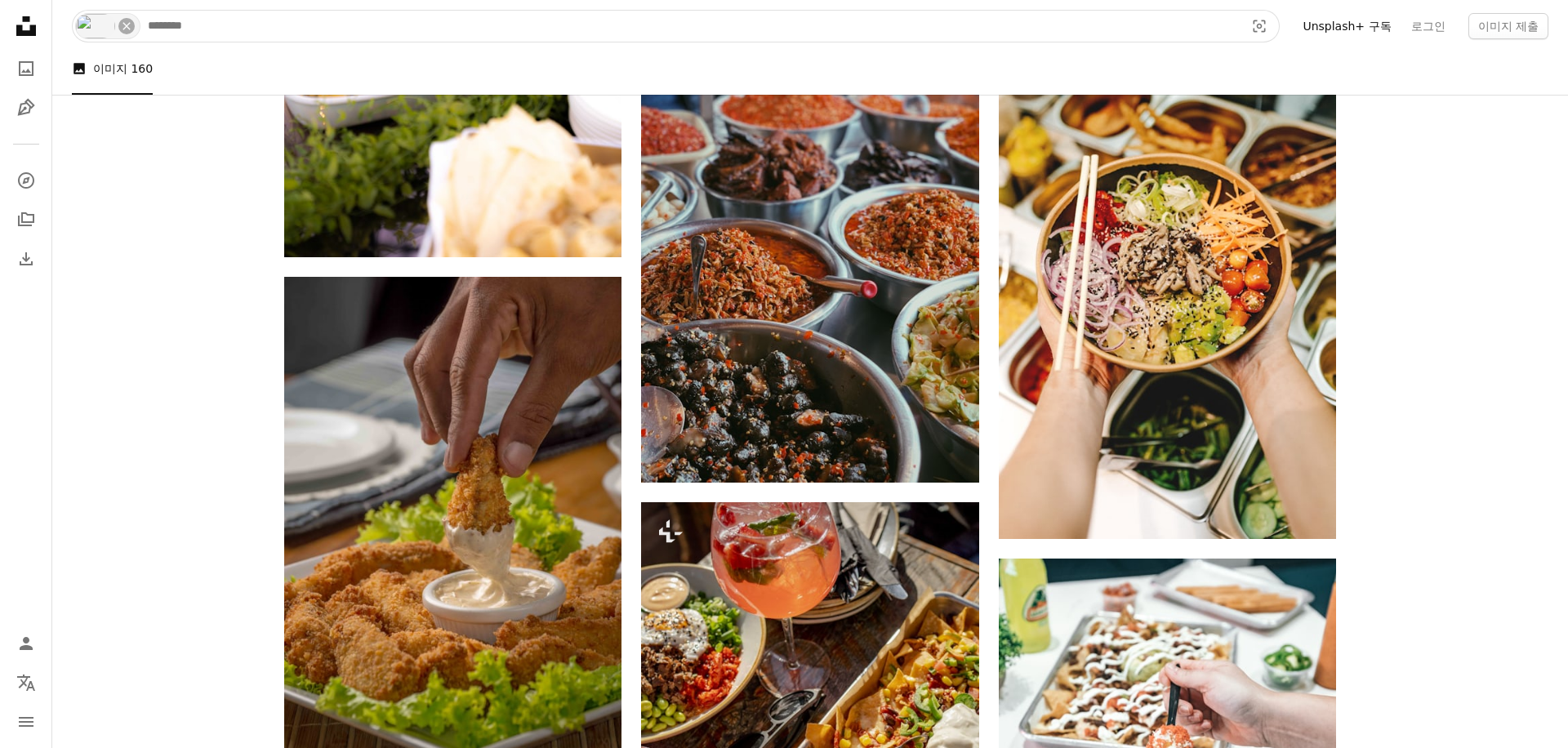
click at [297, 19] on input "사이트 전체에서 이미지 찾기" at bounding box center [690, 26] width 1100 height 31
click at [132, 23] on icon "An X shape" at bounding box center [126, 25] width 13 height 13
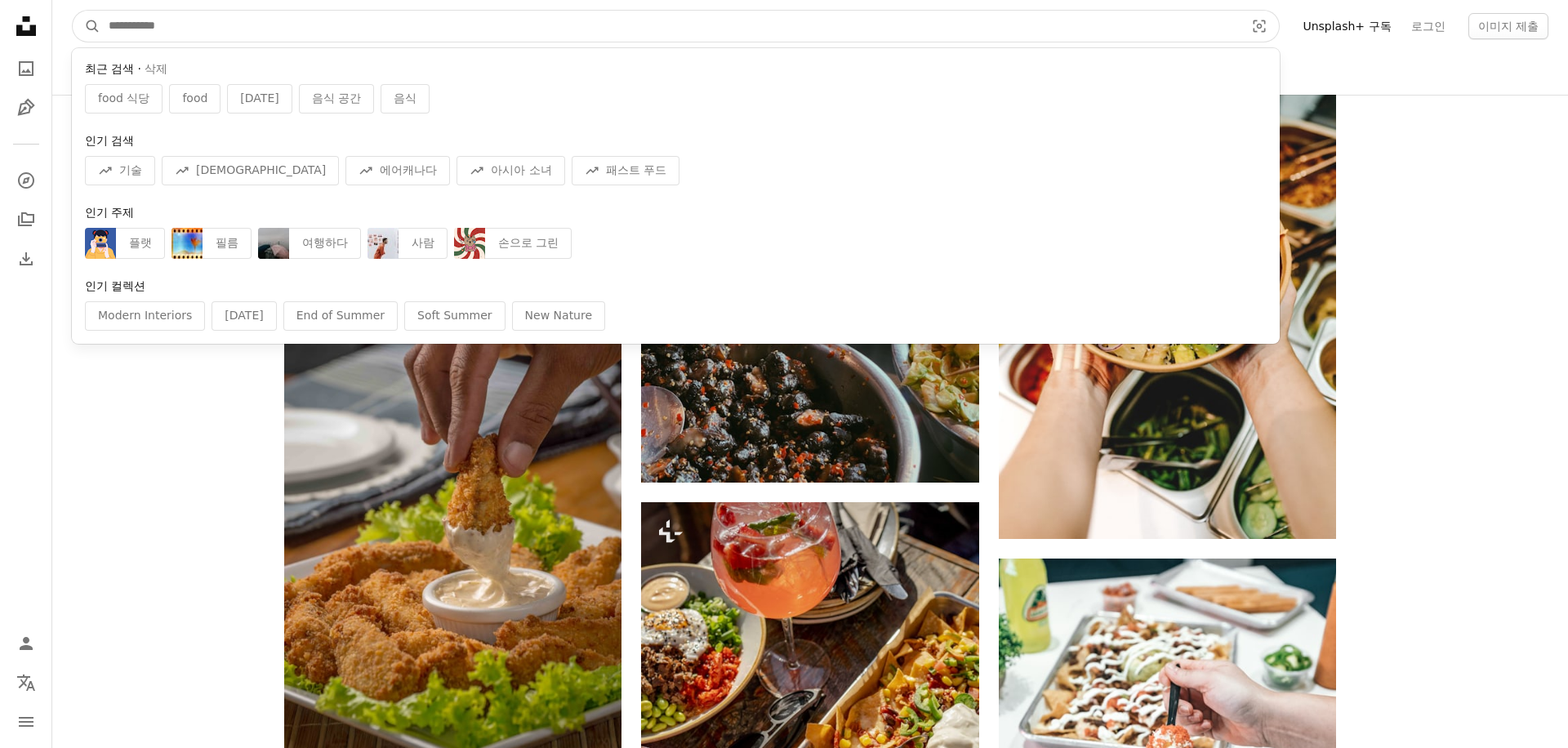
click at [146, 25] on input "사이트 전체에서 이미지 찾기" at bounding box center [670, 26] width 1139 height 31
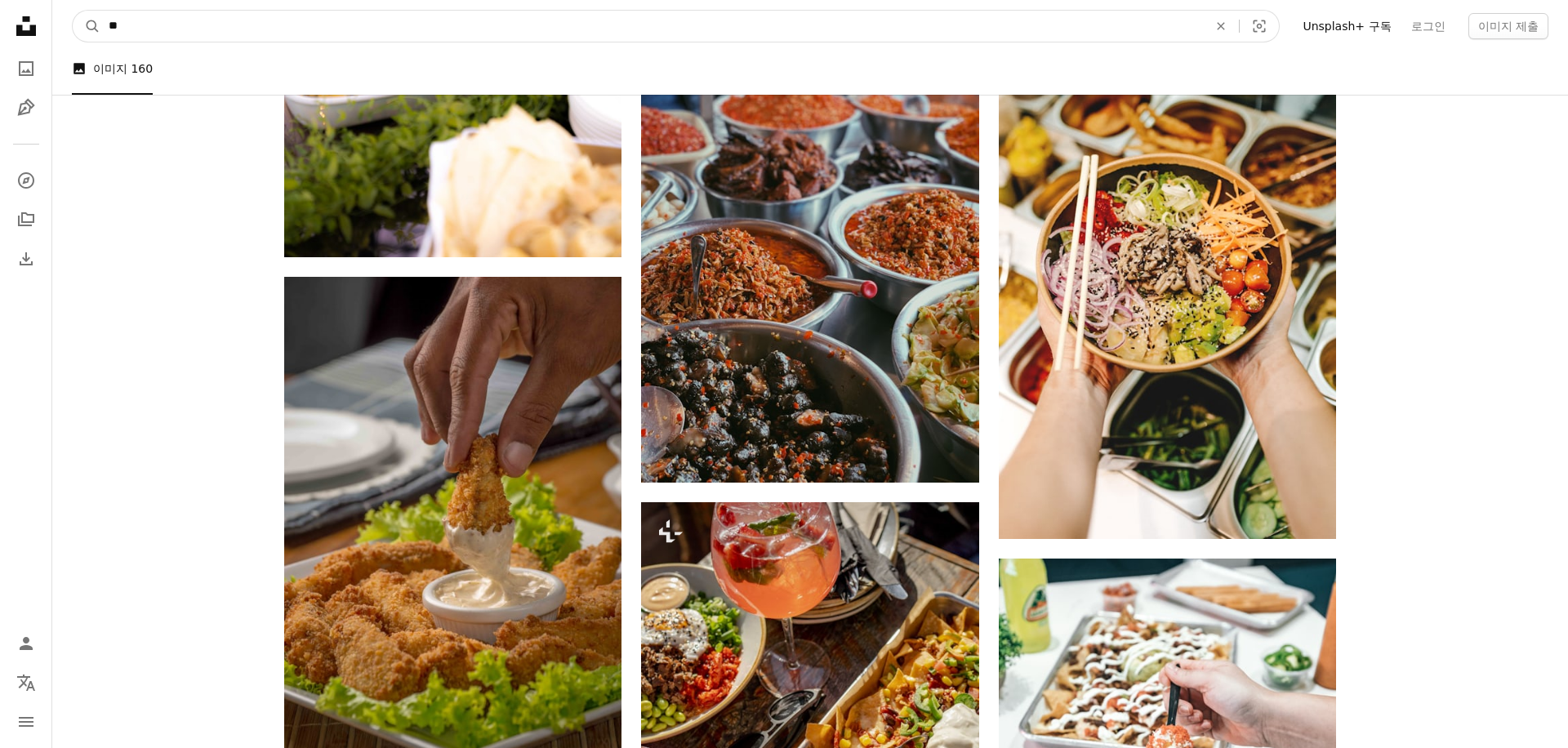
type input "**"
click at [73, 11] on button "A magnifying glass" at bounding box center [86, 26] width 28 height 31
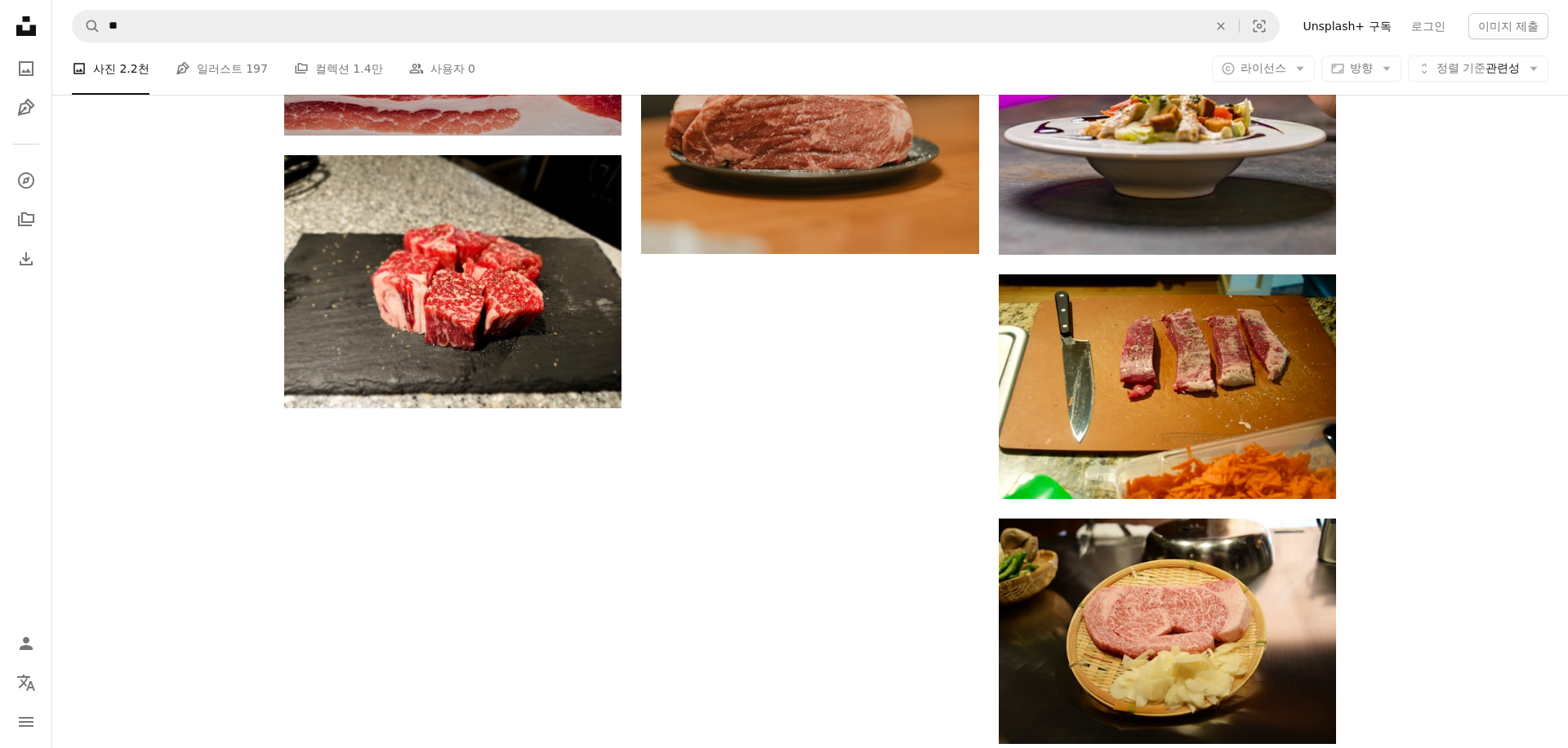
scroll to position [2154, 0]
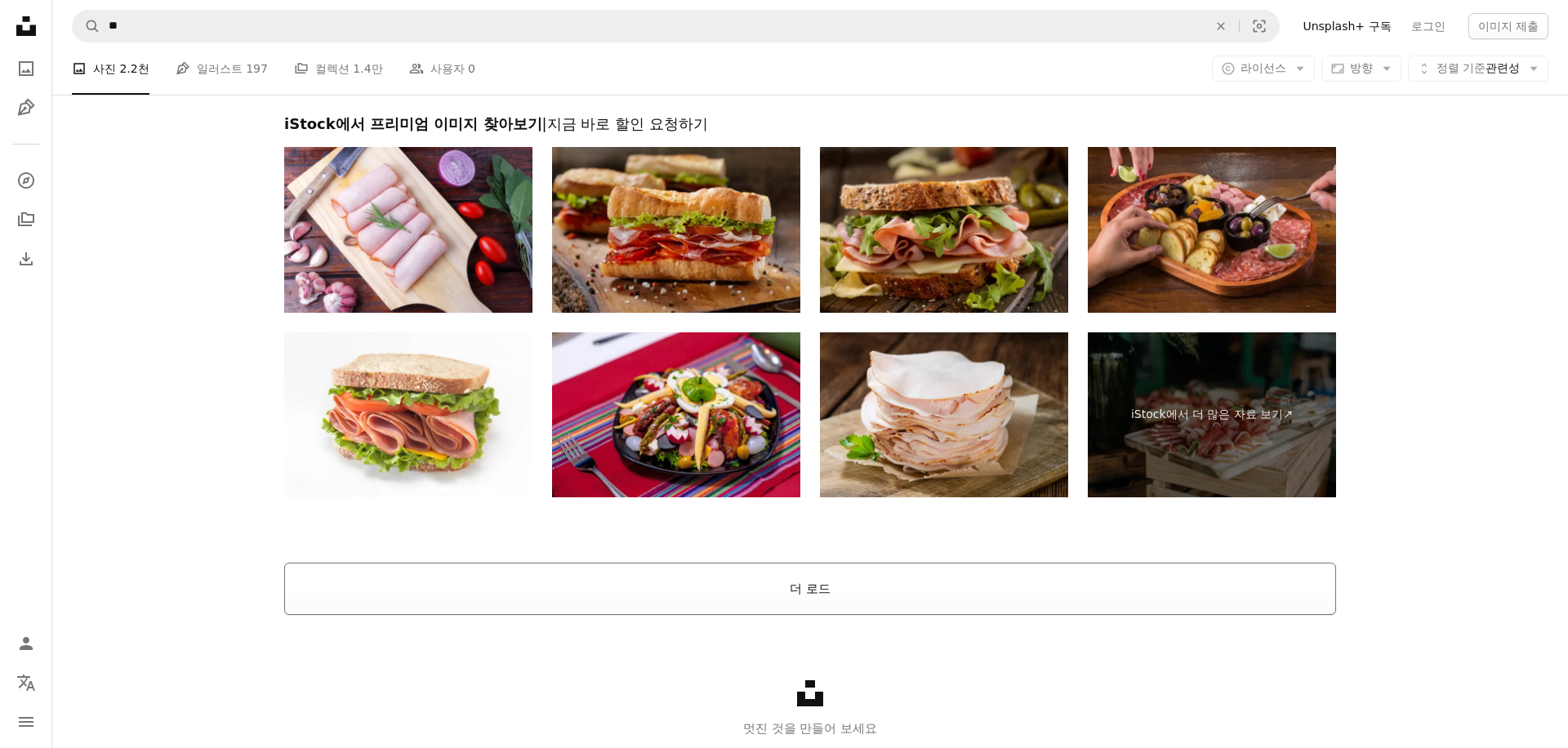
click at [1115, 589] on button "더 로드" at bounding box center [809, 589] width 1052 height 53
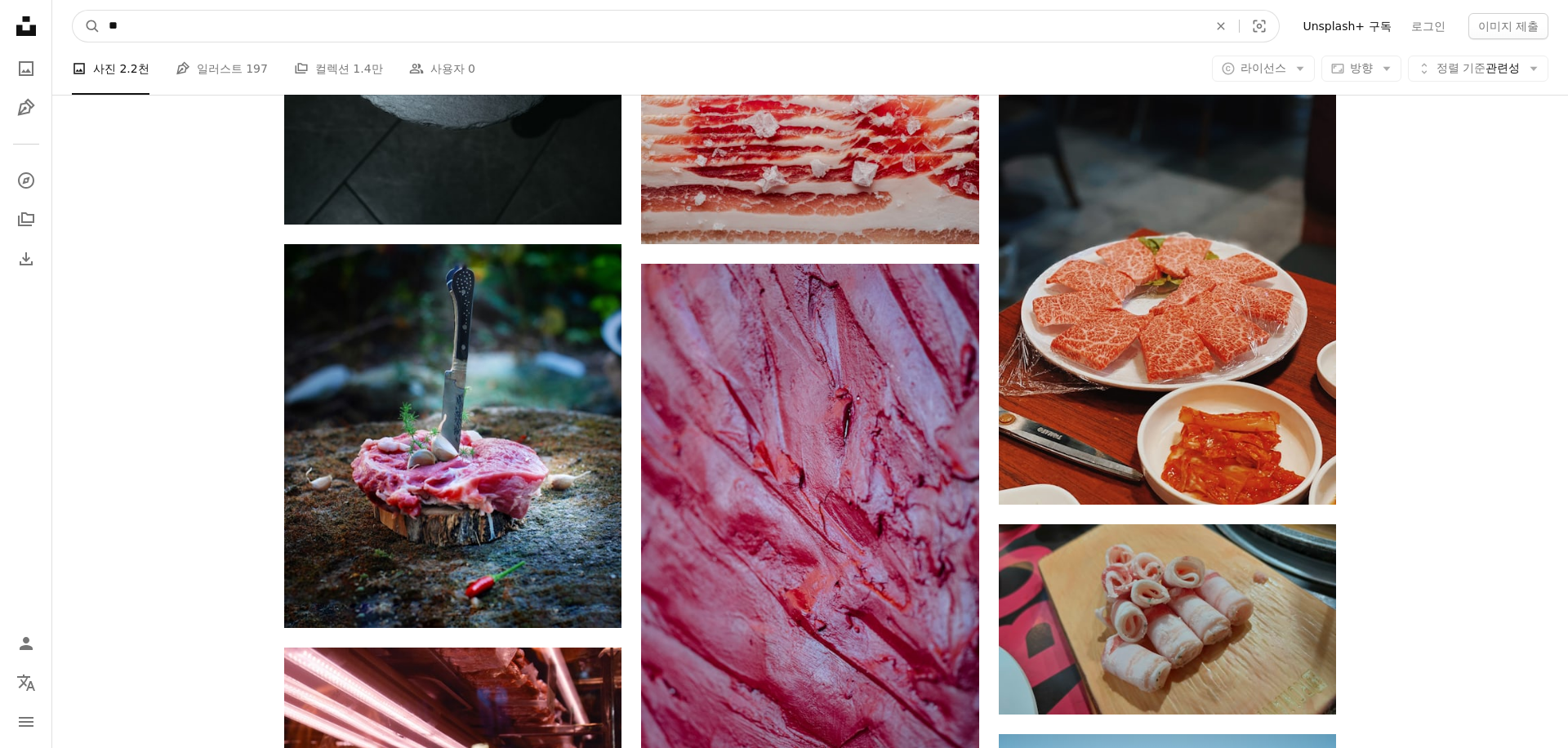
scroll to position [2967, 0]
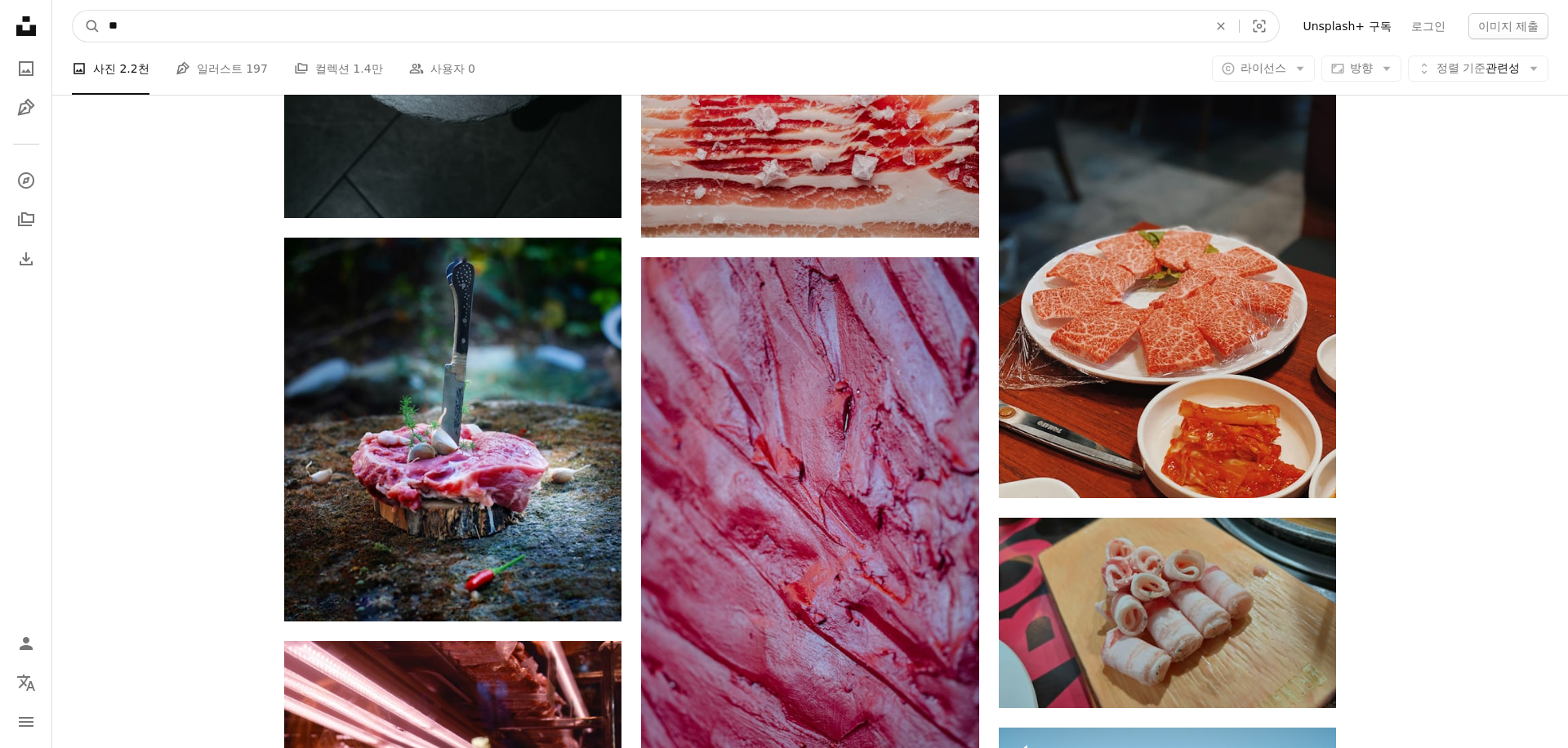
click at [421, 35] on input "**" at bounding box center [652, 26] width 1103 height 31
type input "*"
type input "**"
click button "A magnifying glass" at bounding box center [86, 26] width 28 height 31
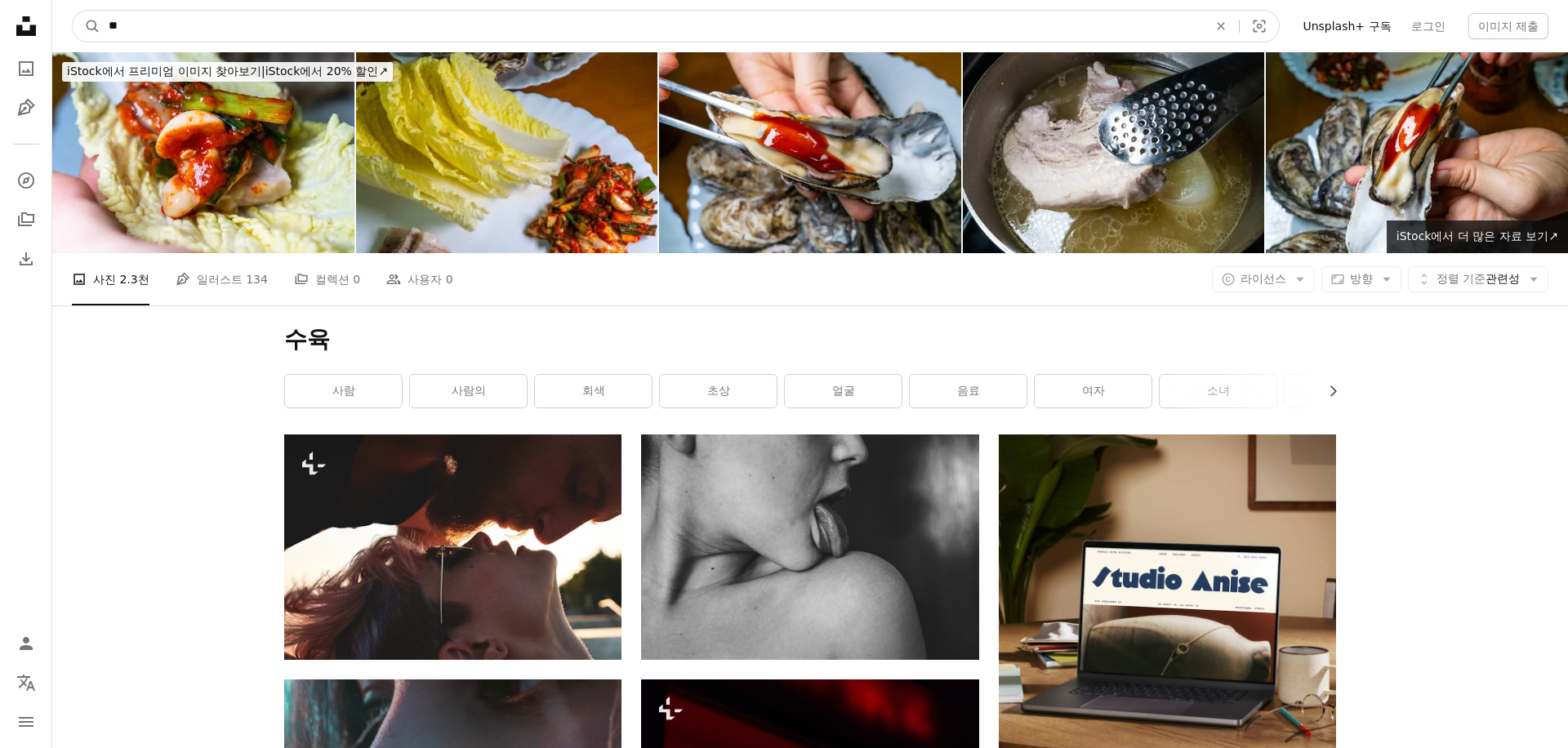
click at [181, 18] on input "**" at bounding box center [652, 26] width 1103 height 31
click at [73, 11] on button "A magnifying glass" at bounding box center [86, 26] width 28 height 31
click at [1239, 24] on icon "An X shape" at bounding box center [1220, 25] width 36 height 13
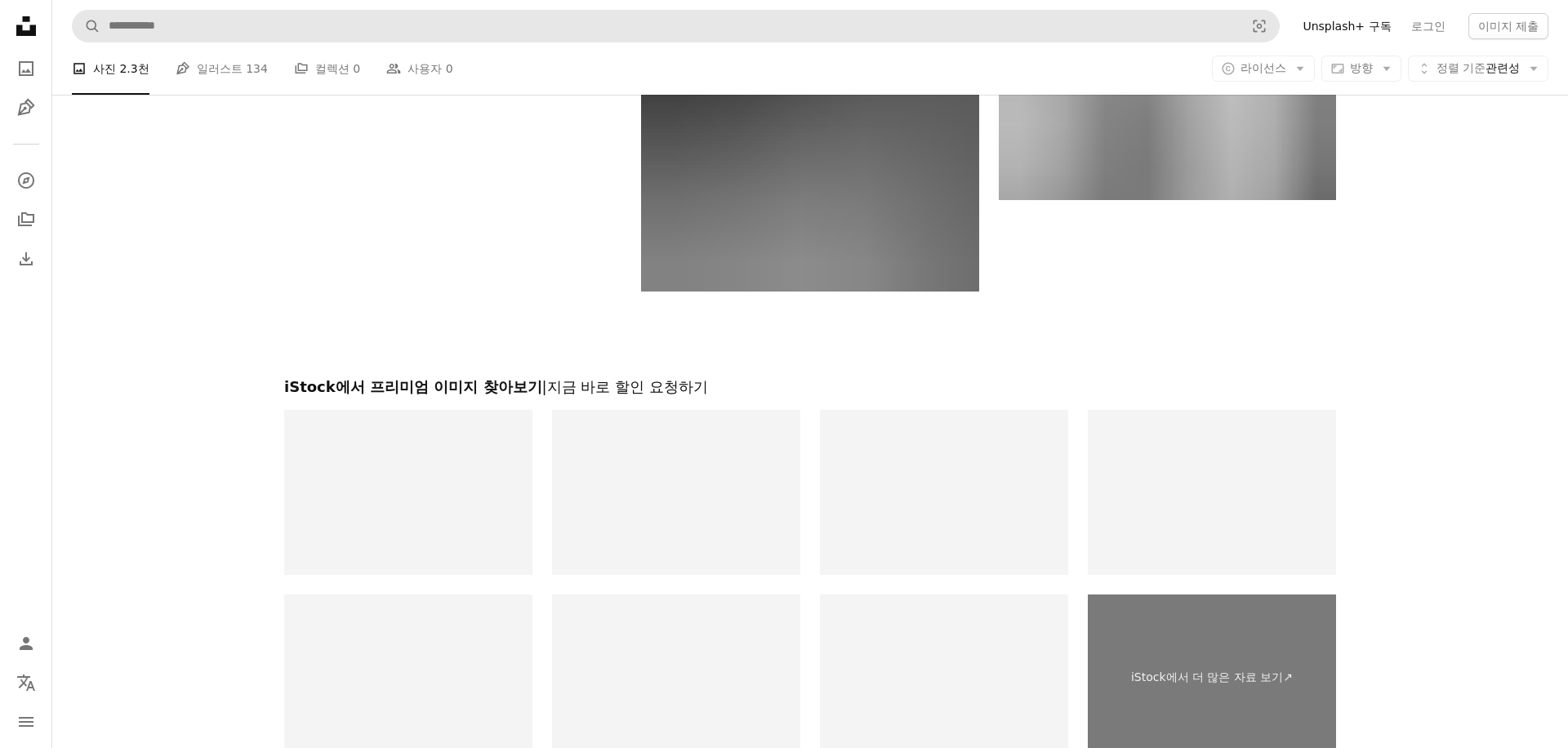
scroll to position [3521, 0]
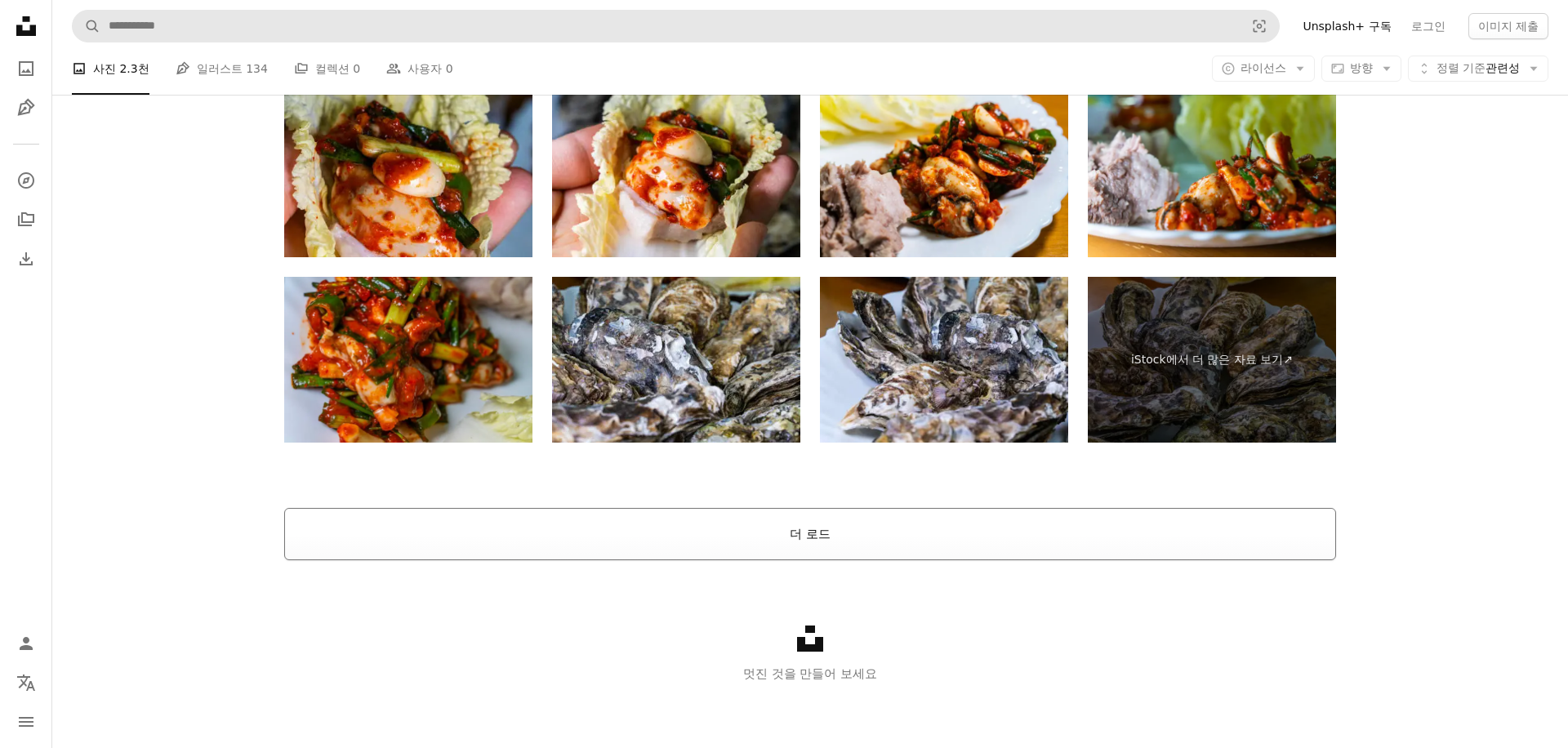
click at [747, 529] on button "더 로드" at bounding box center [809, 534] width 1052 height 53
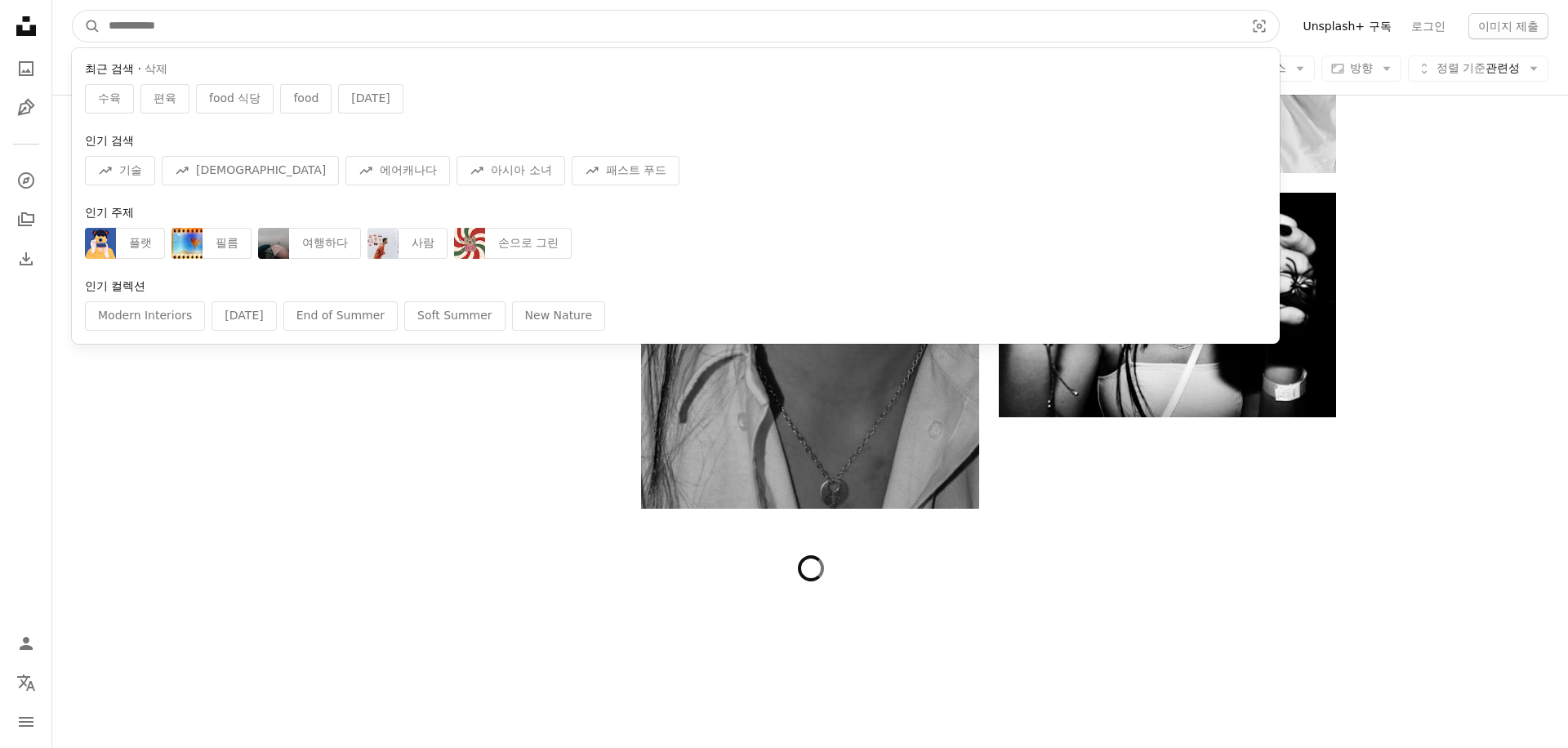
click at [397, 30] on input "사이트 전체에서 이미지 찾기" at bounding box center [670, 26] width 1139 height 31
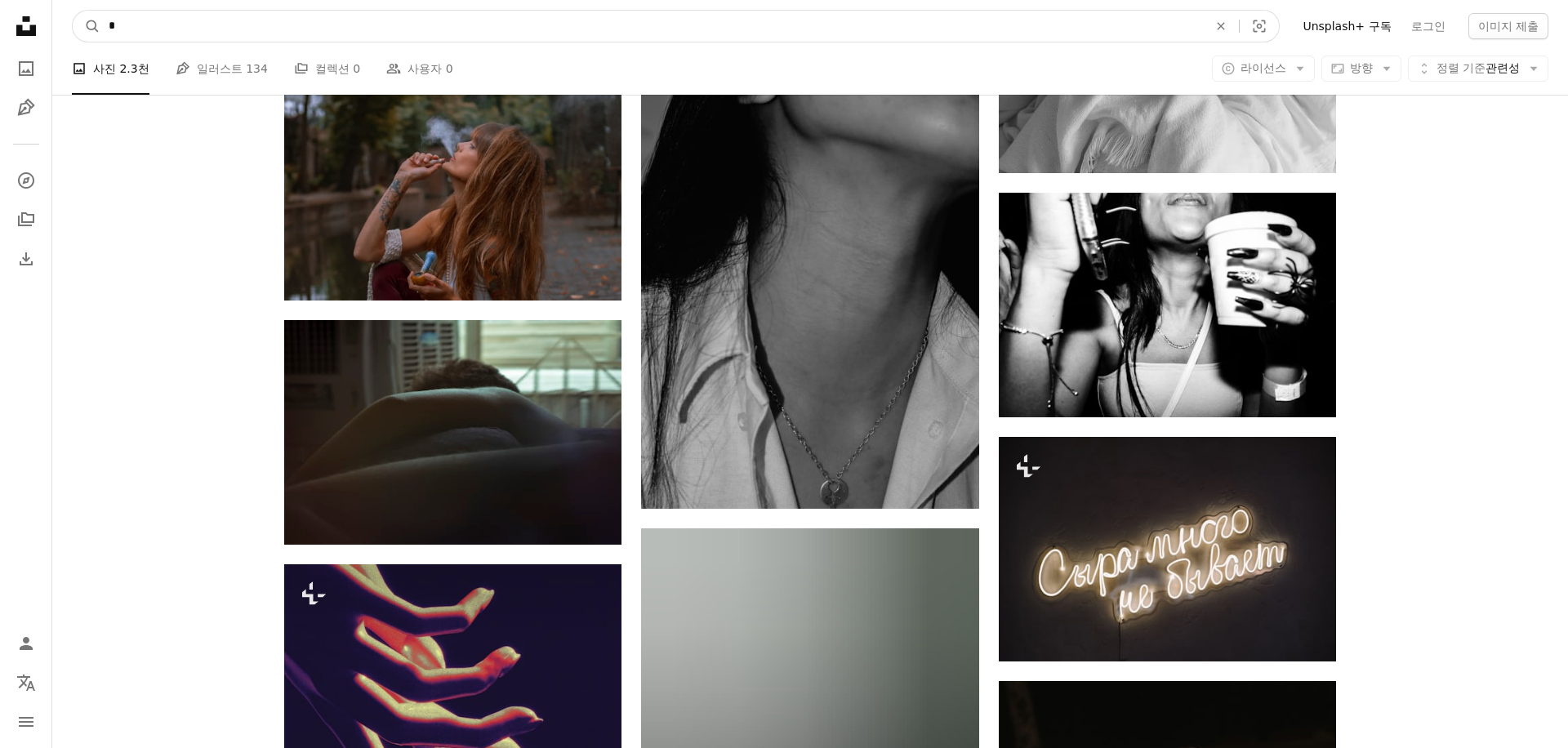
type input "**"
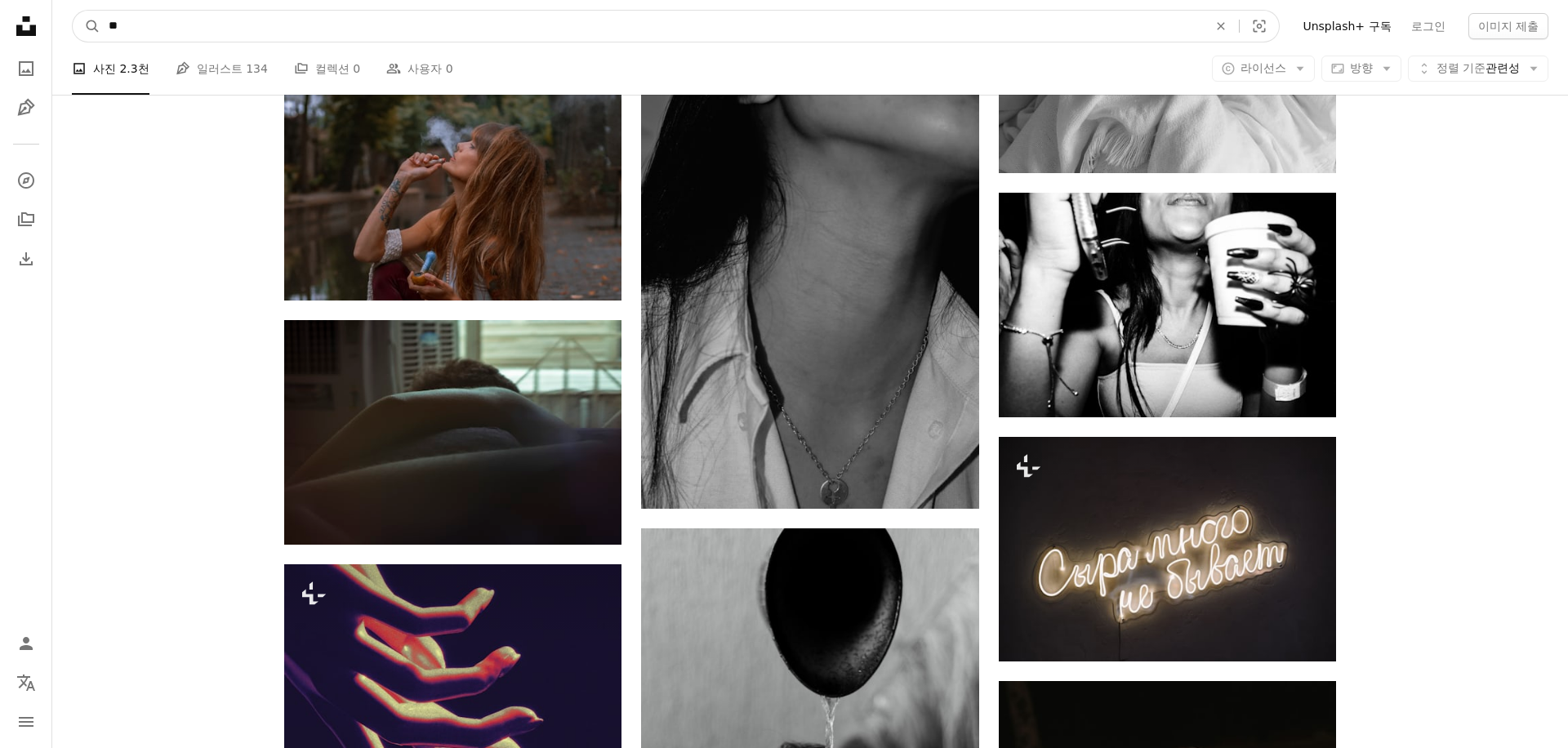
click button "A magnifying glass" at bounding box center [86, 26] width 28 height 31
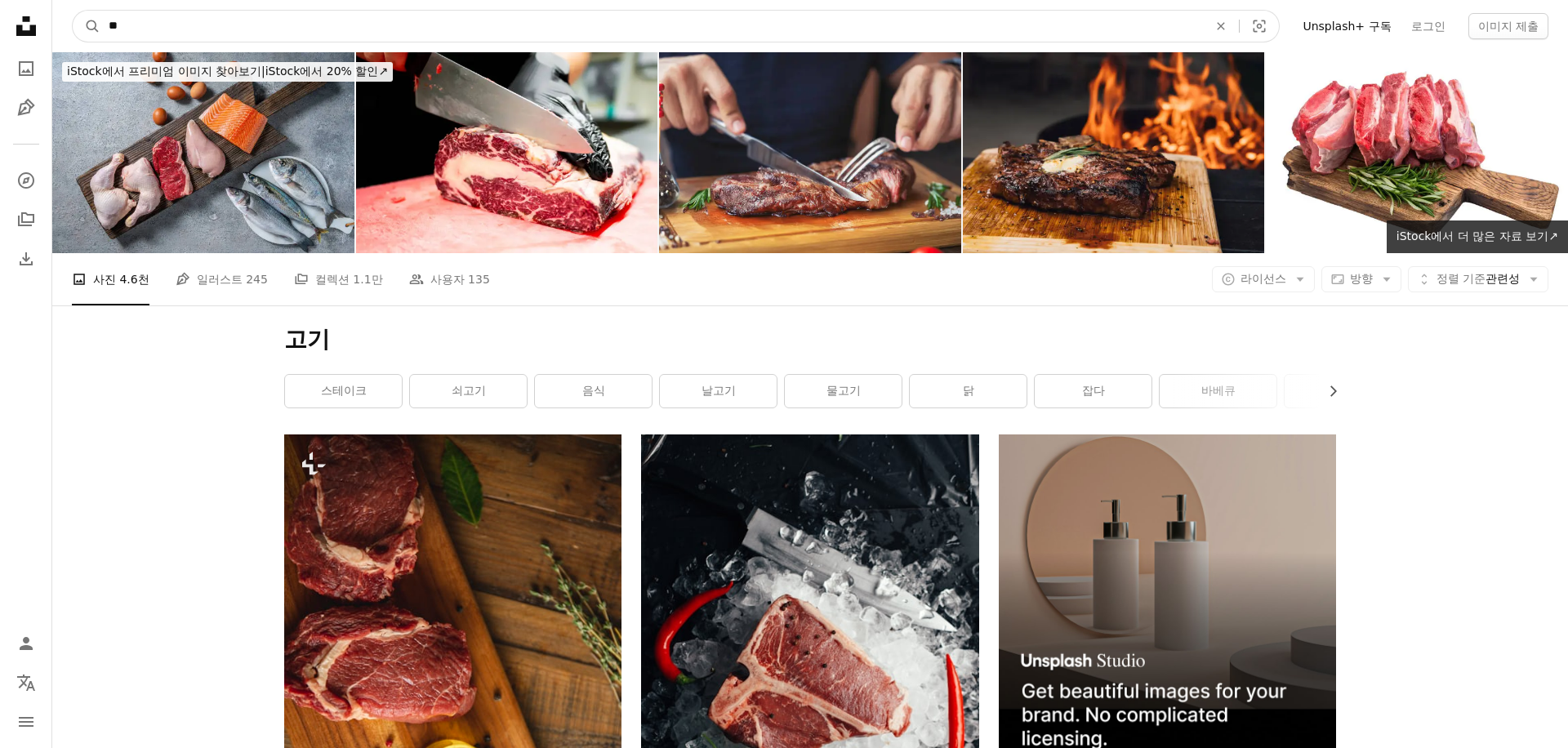
click at [280, 22] on input "**" at bounding box center [652, 26] width 1103 height 31
type input "*****"
click button "A magnifying glass" at bounding box center [86, 26] width 28 height 31
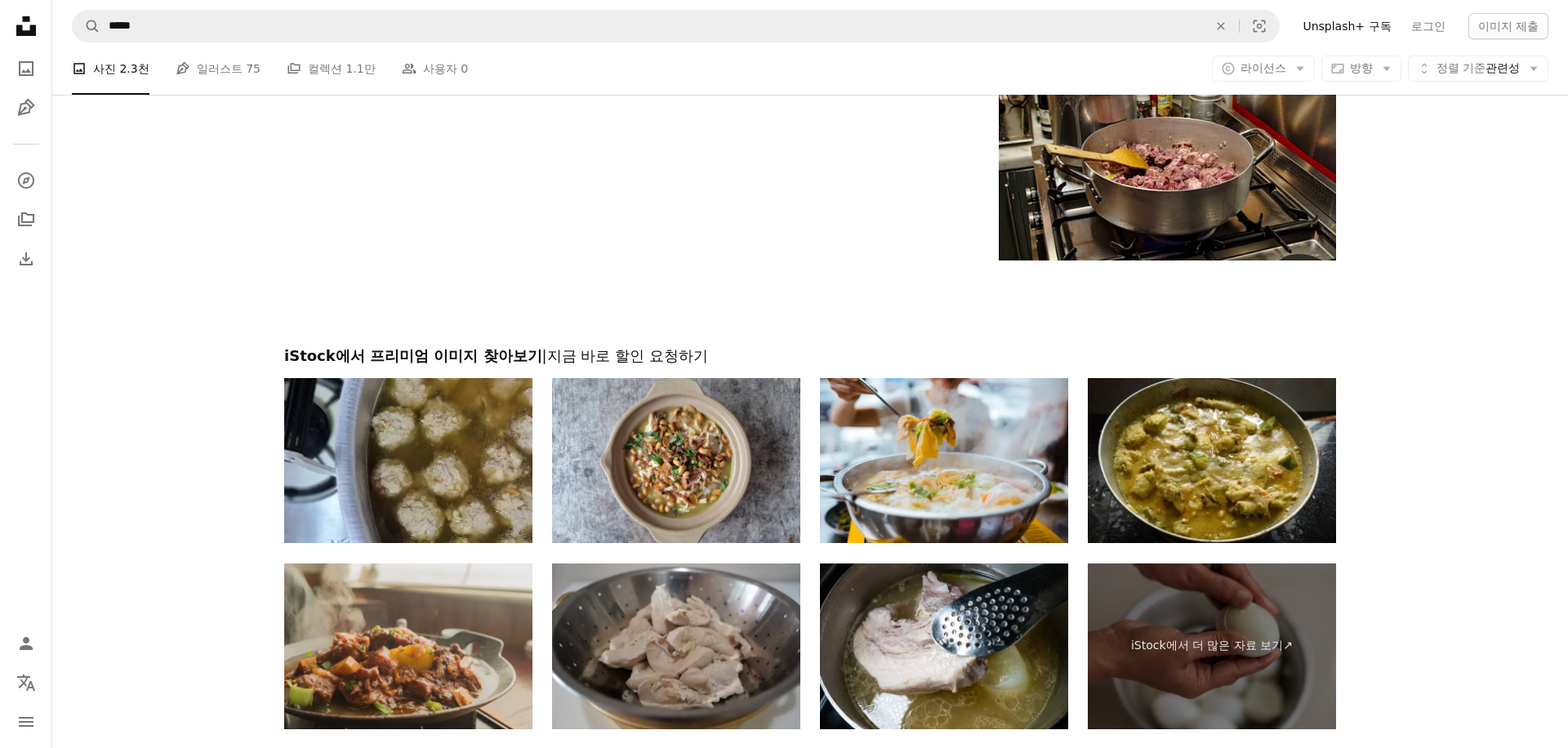
scroll to position [2926, 0]
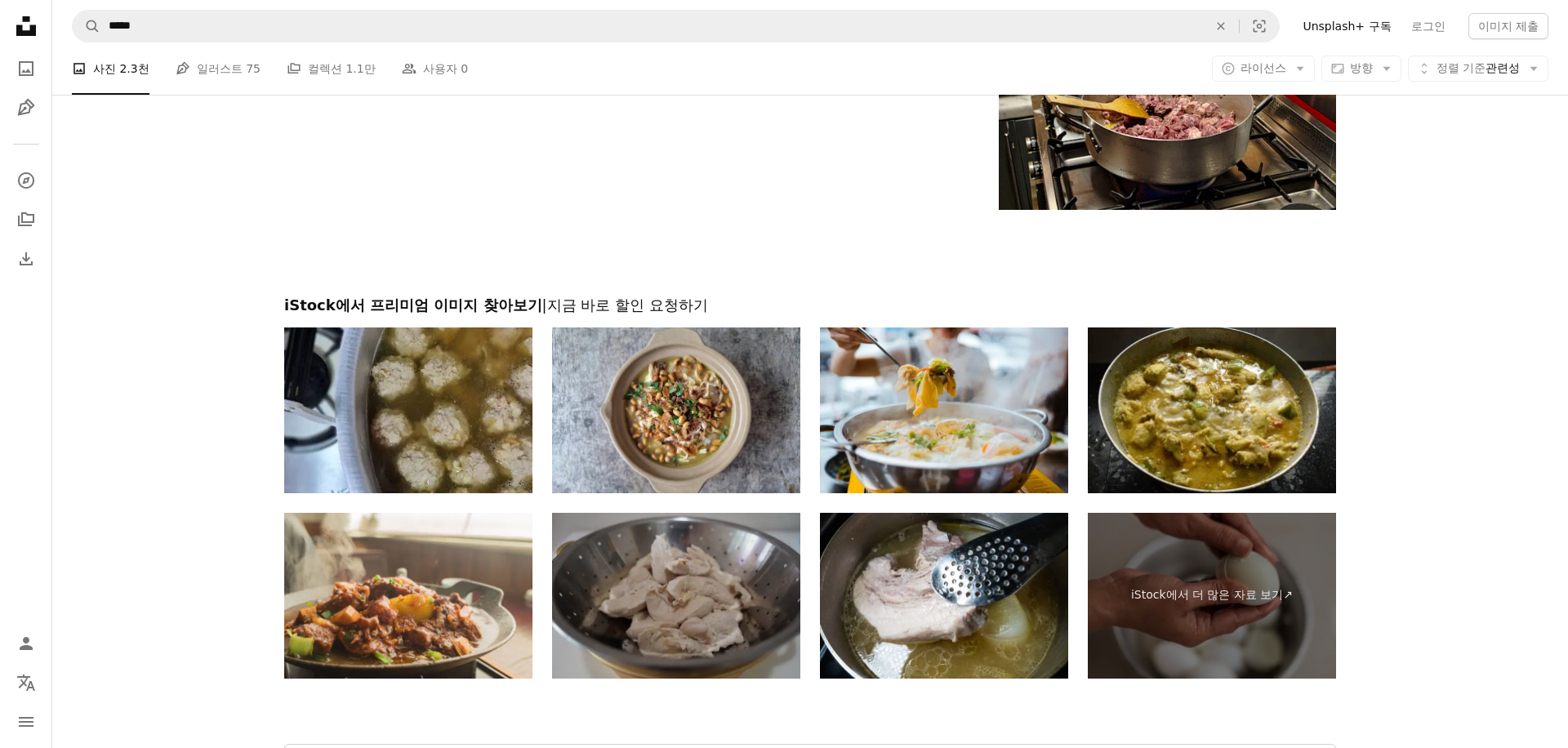
click at [686, 613] on img at bounding box center [676, 596] width 248 height 166
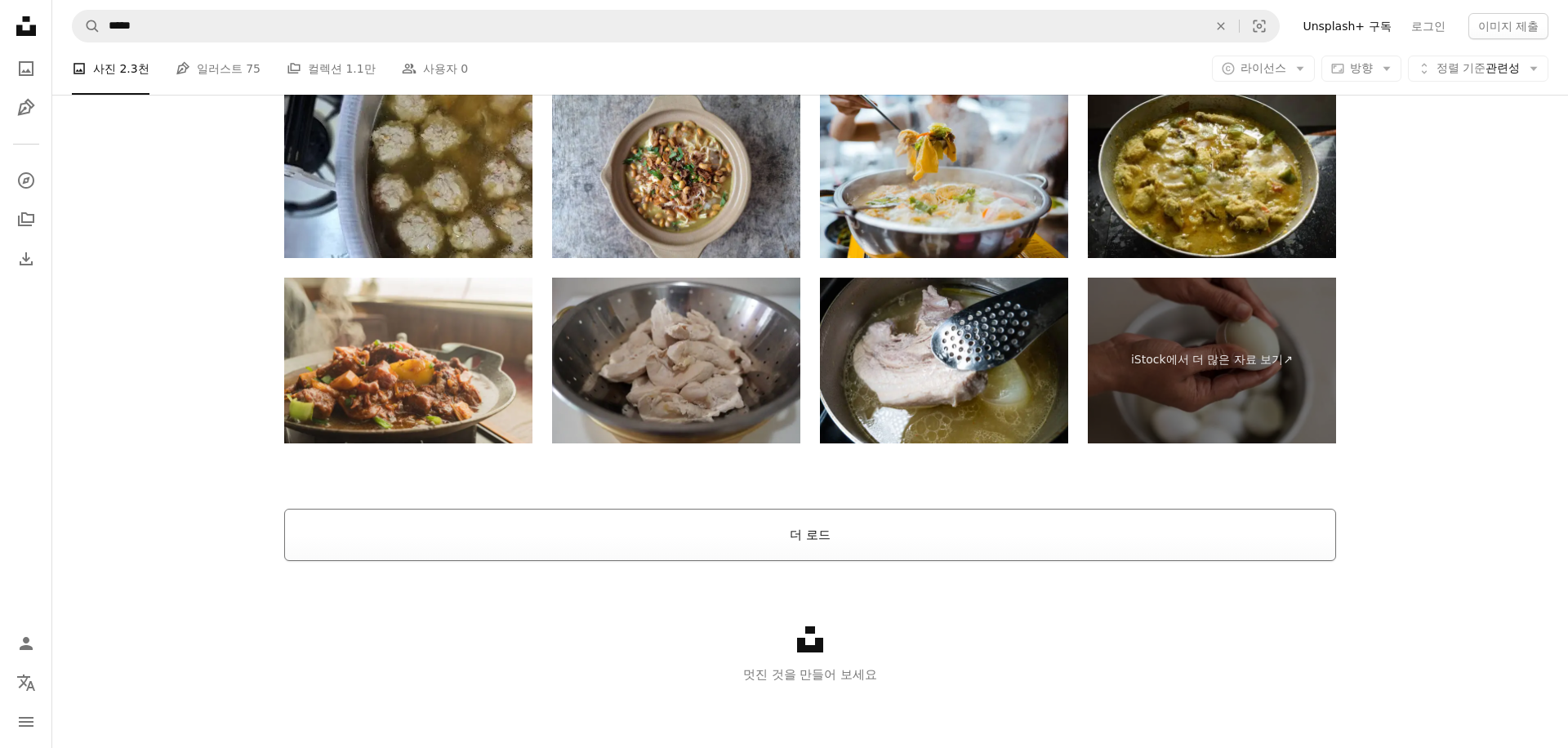
click at [679, 529] on button "더 로드" at bounding box center [809, 535] width 1052 height 53
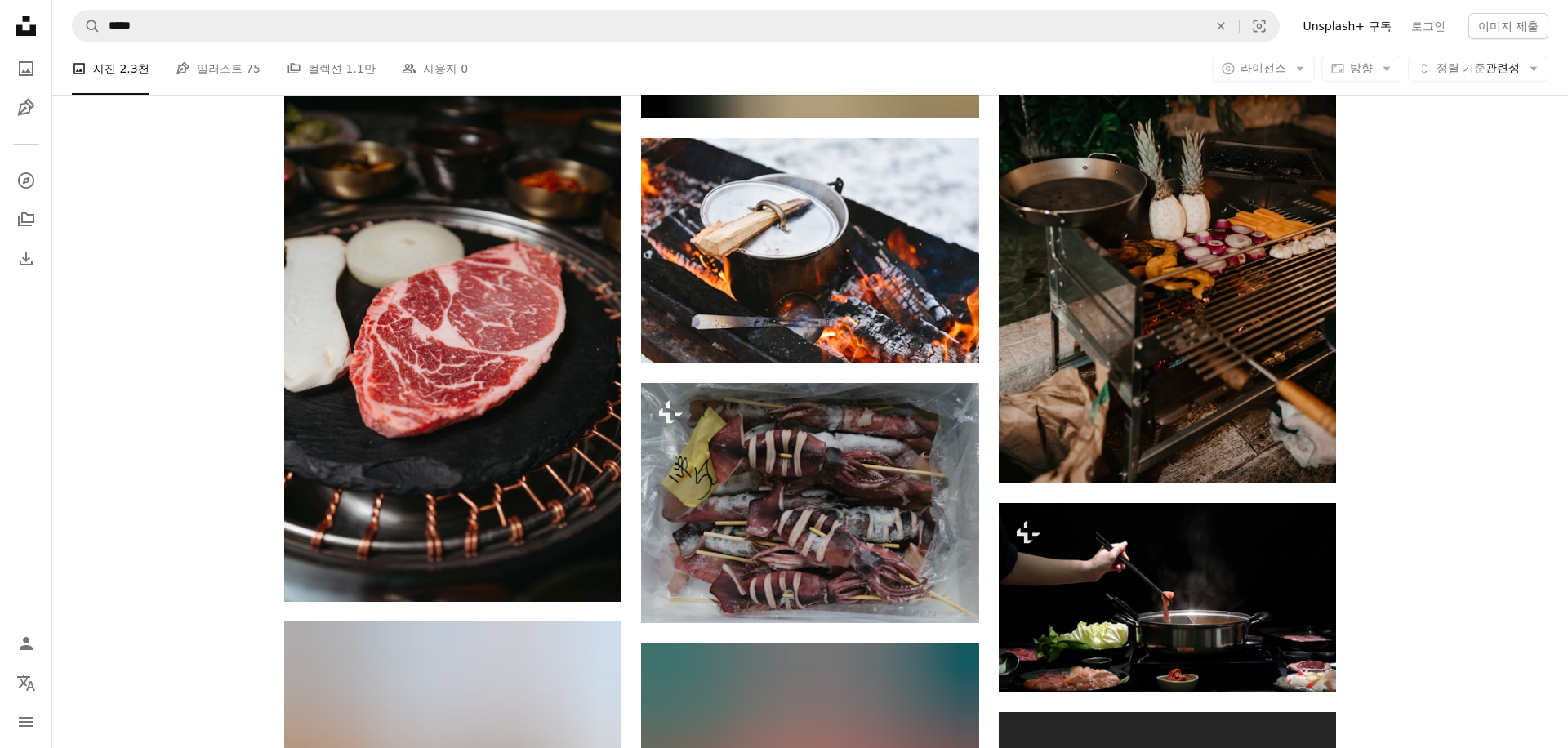
scroll to position [5832, 0]
